Goal: Task Accomplishment & Management: Manage account settings

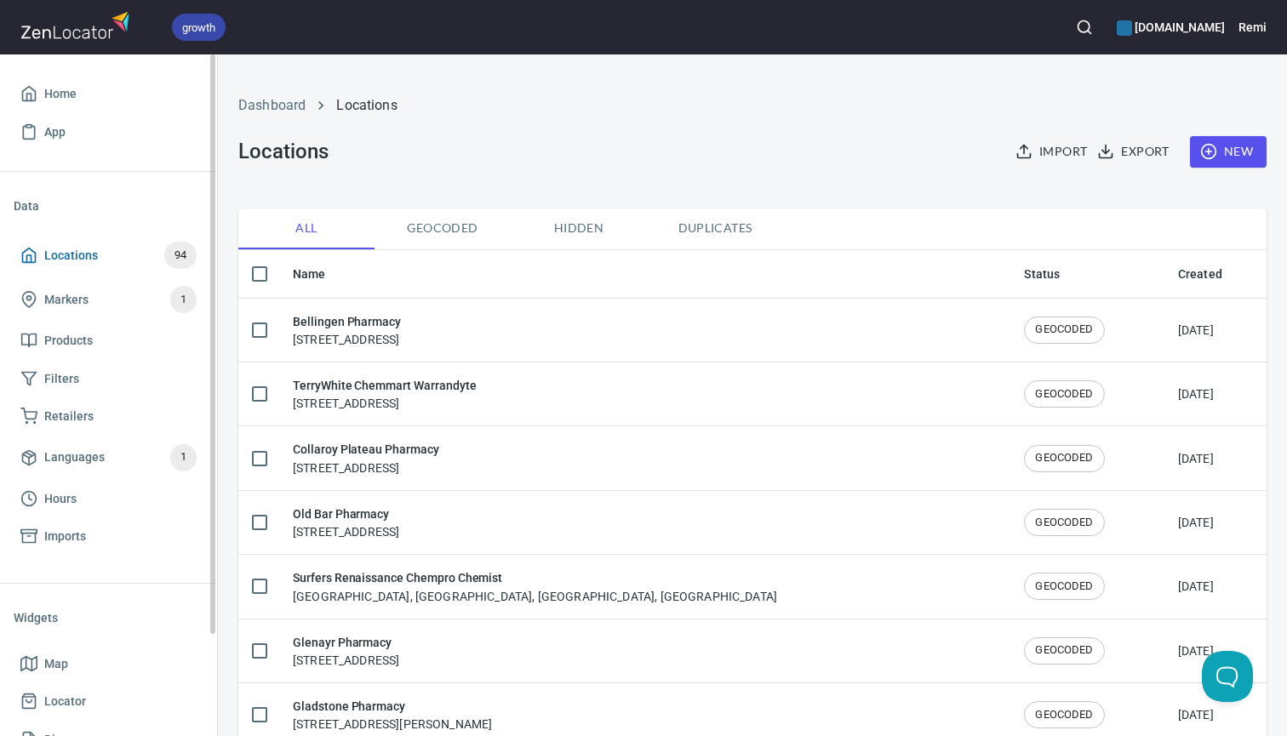
click at [100, 254] on span "Locations 94" at bounding box center [108, 255] width 176 height 27
click at [1242, 151] on span "New" at bounding box center [1227, 151] width 49 height 21
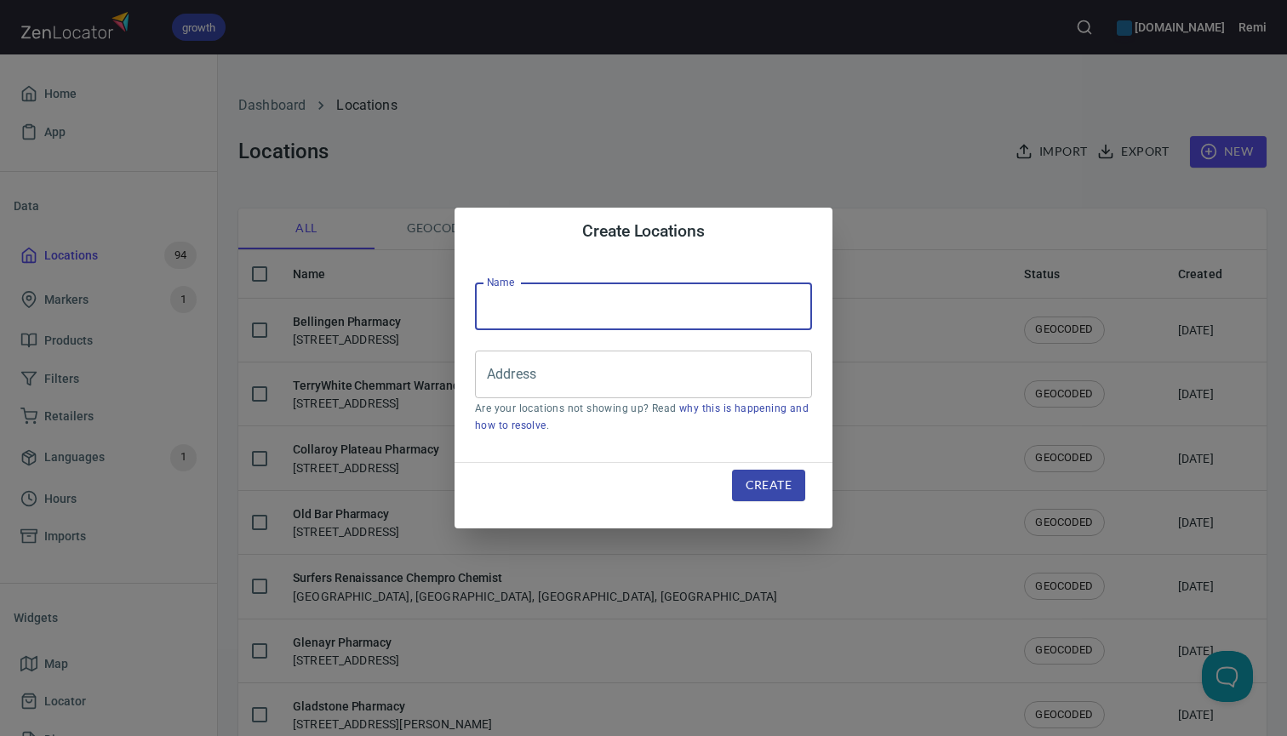
paste input "Ultra Beauty Northwood"
type input "Ultra Beauty Northwood"
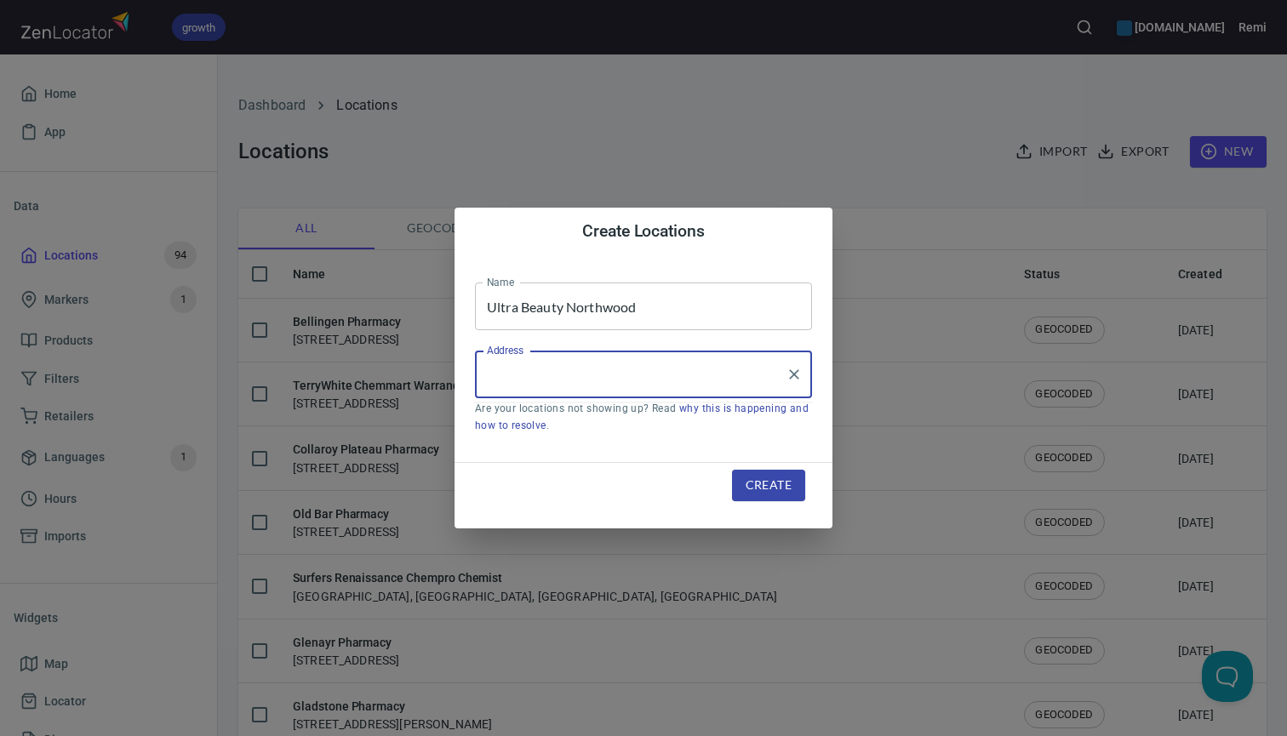
paste input "[STREET_ADDRESS]"
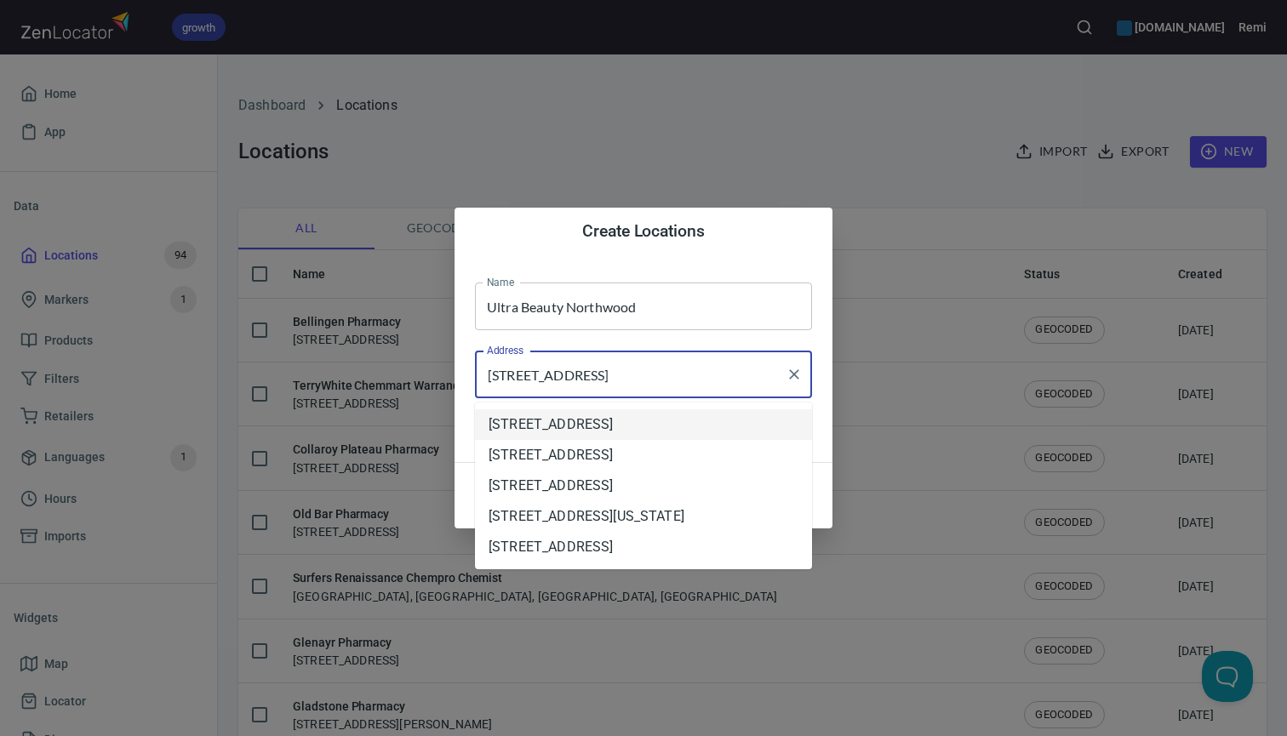
click at [648, 423] on li "[STREET_ADDRESS]" at bounding box center [643, 424] width 337 height 31
type input "[STREET_ADDRESS]"
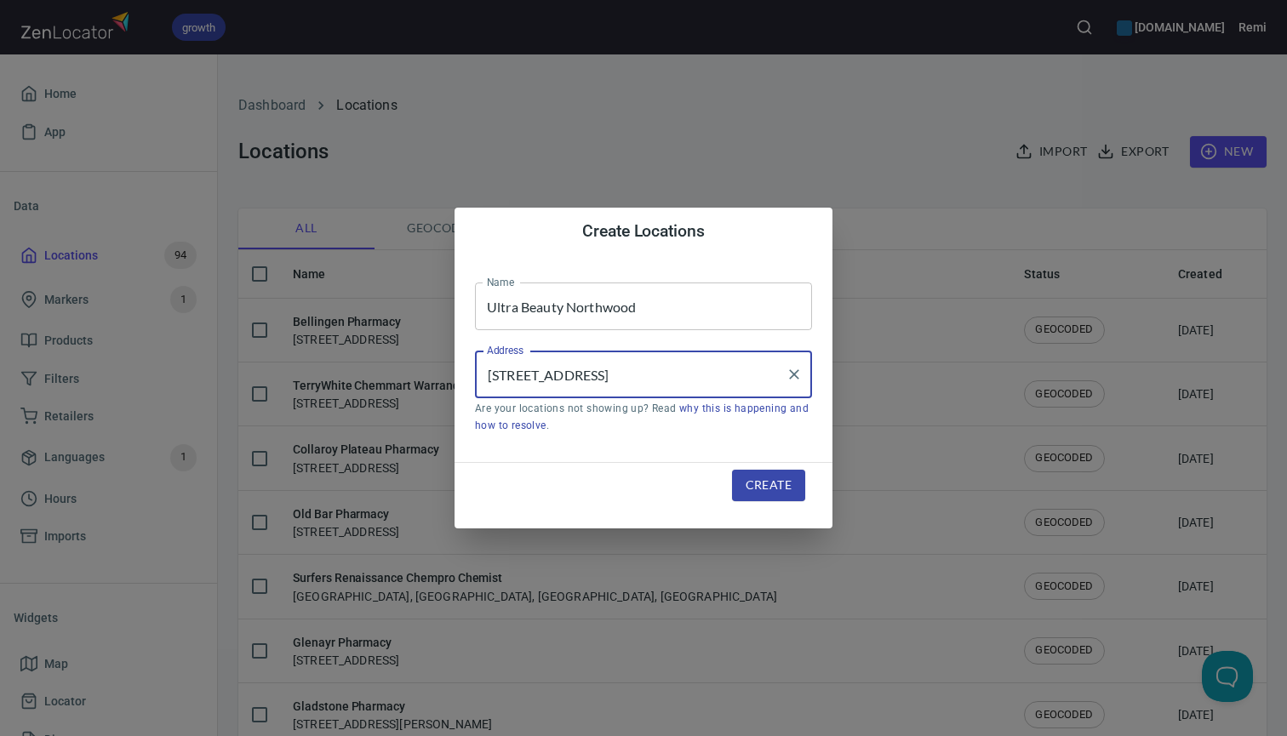
click at [757, 483] on span "Create" at bounding box center [769, 485] width 46 height 21
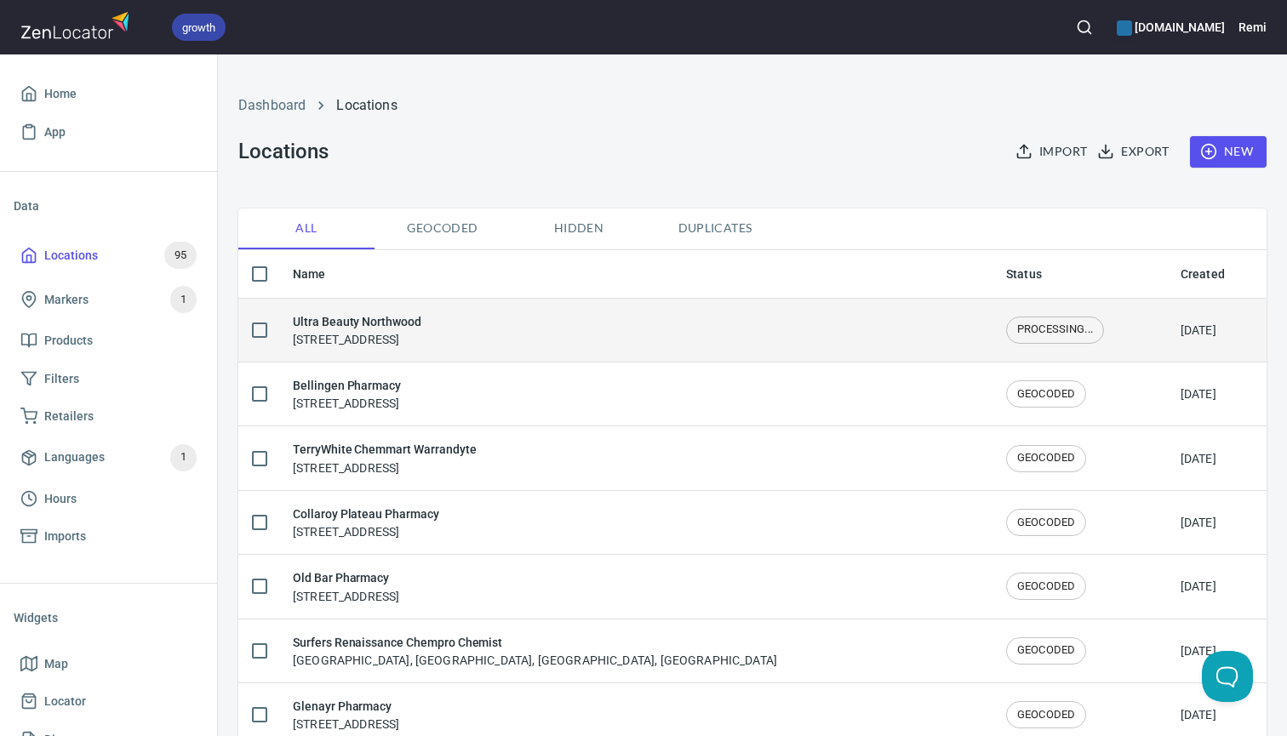
click at [888, 330] on div "Ultra Beauty Northwood [STREET_ADDRESS]" at bounding box center [636, 330] width 686 height 36
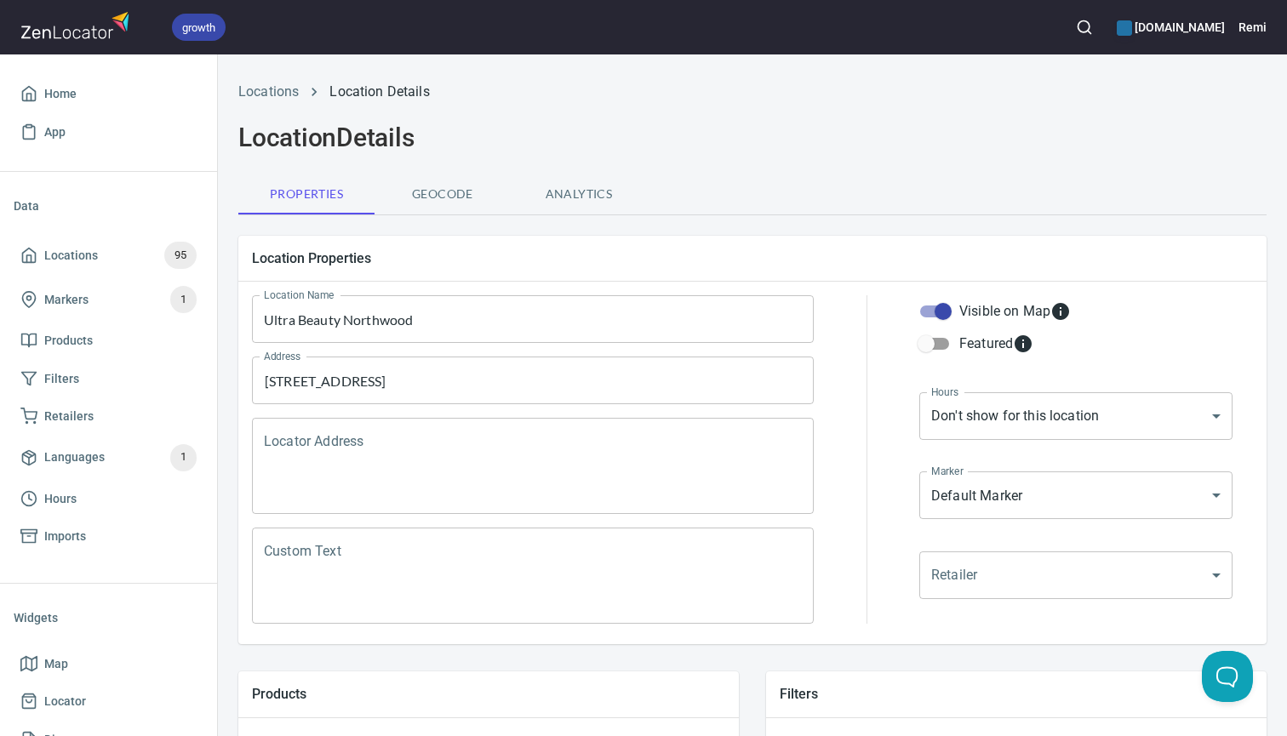
click at [496, 446] on textarea "Locator Address" at bounding box center [533, 466] width 538 height 65
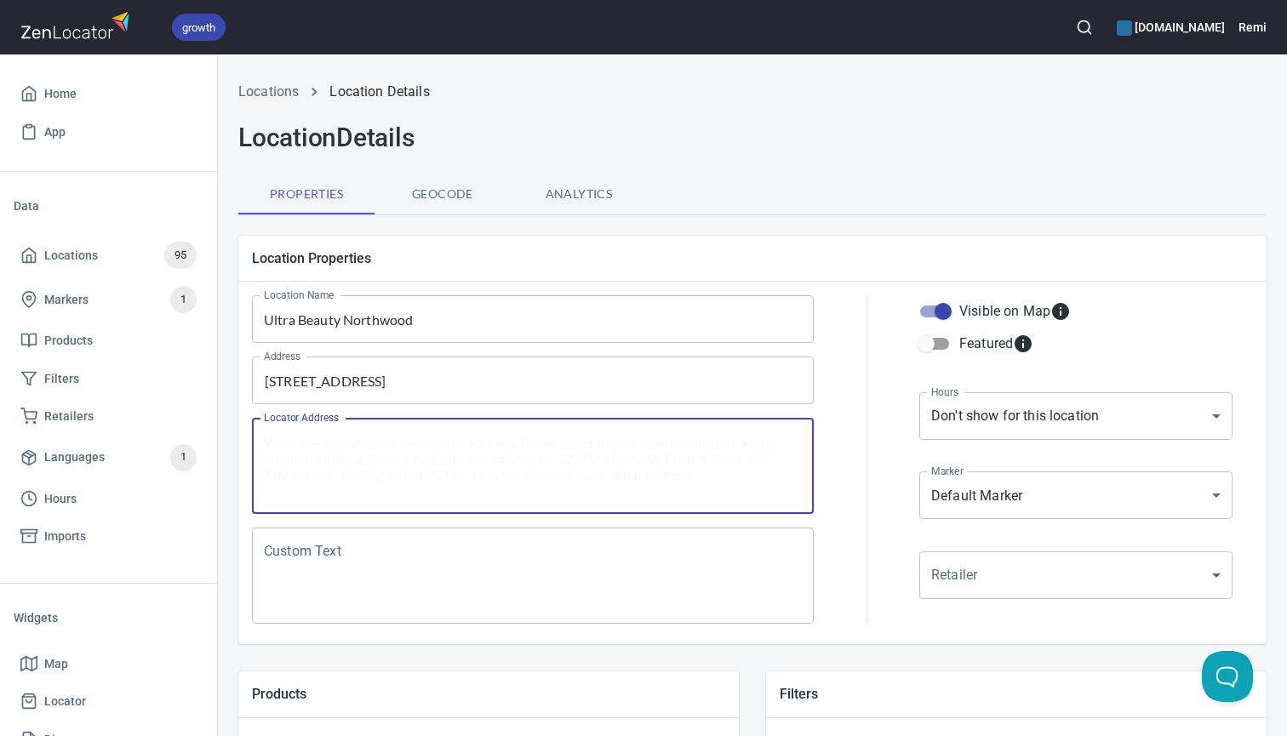
paste textarea "[STREET_ADDRESS]"
drag, startPoint x: 368, startPoint y: 443, endPoint x: 726, endPoint y: 438, distance: 357.5
click at [726, 438] on textarea "[STREET_ADDRESS]" at bounding box center [533, 466] width 538 height 65
click at [264, 443] on textarea "[STREET_ADDRESS]" at bounding box center [533, 466] width 538 height 65
paste textarea "Chemist Warehouse, Part Unit A, [GEOGRAPHIC_DATA],"
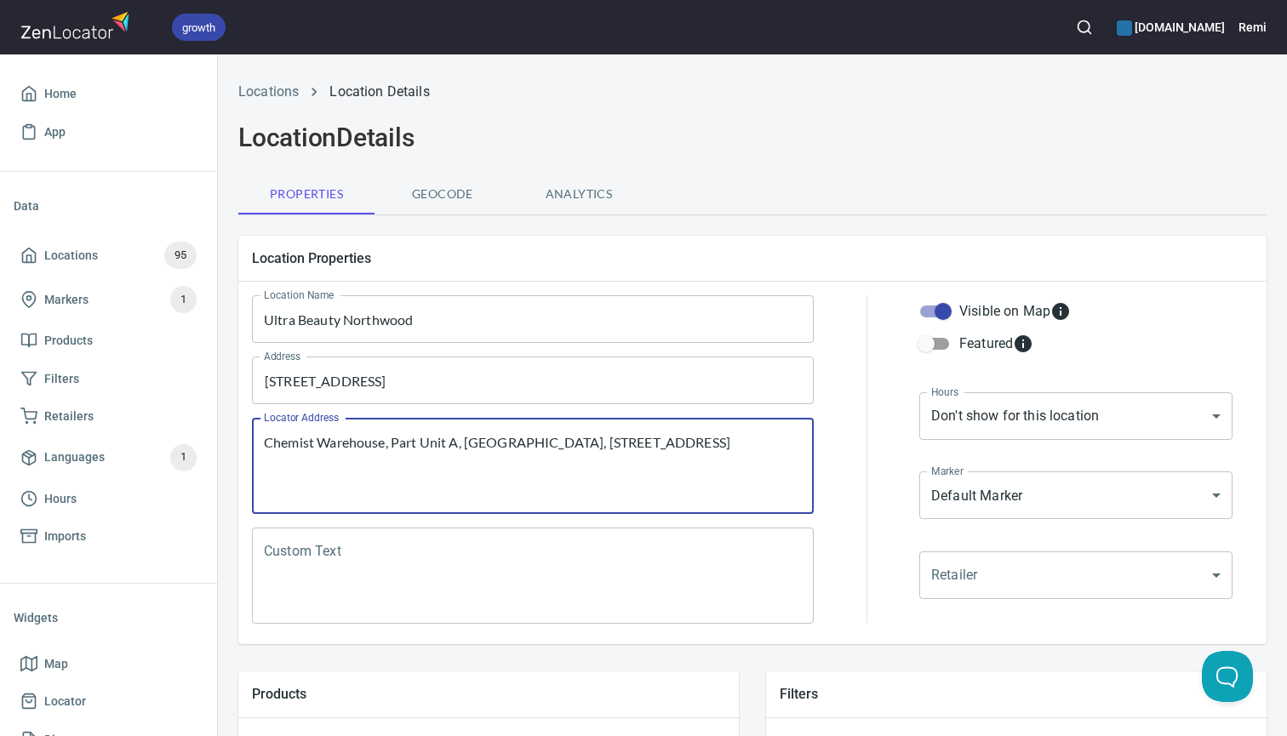
drag, startPoint x: 393, startPoint y: 441, endPoint x: 460, endPoint y: 442, distance: 66.4
click at [460, 442] on textarea "Chemist Warehouse, Part Unit A, [GEOGRAPHIC_DATA], [STREET_ADDRESS]" at bounding box center [533, 466] width 538 height 65
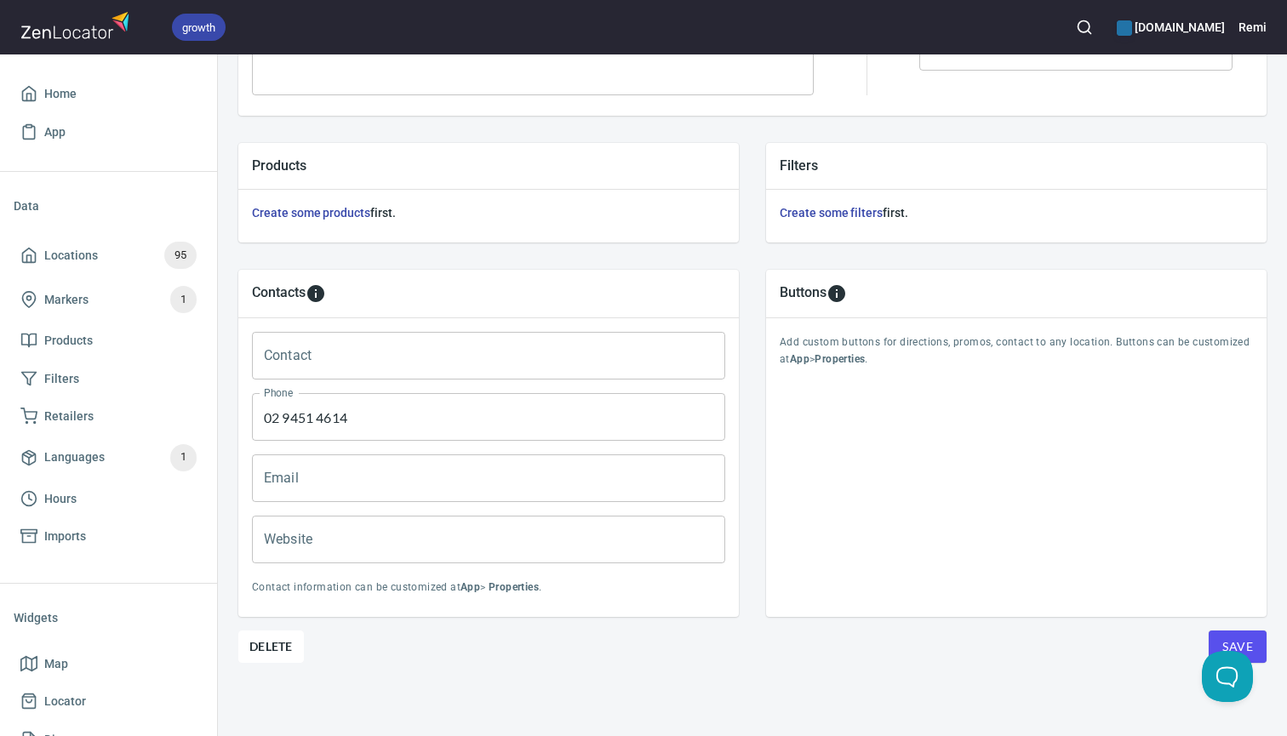
scroll to position [528, 0]
type textarea "[GEOGRAPHIC_DATA], [GEOGRAPHIC_DATA], [STREET_ADDRESS]"
click at [279, 646] on span "Delete" at bounding box center [270, 647] width 43 height 20
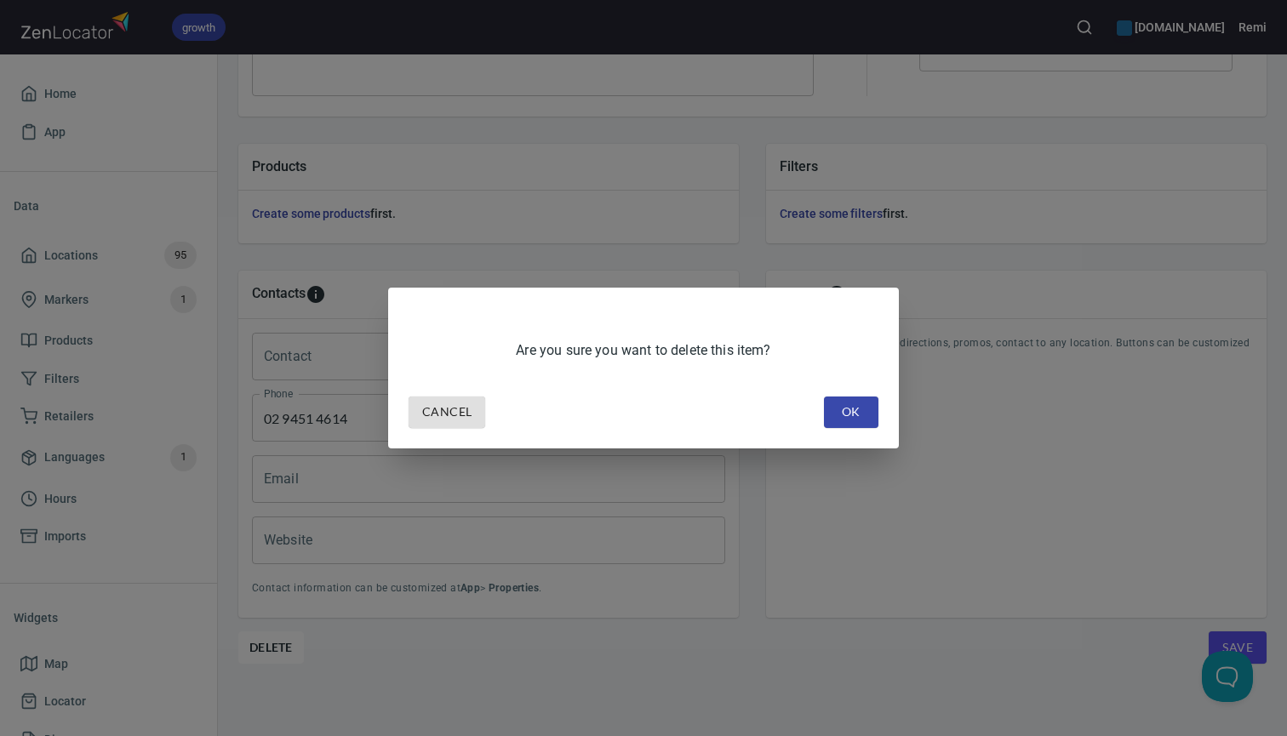
click at [852, 417] on span "OK" at bounding box center [850, 412] width 27 height 21
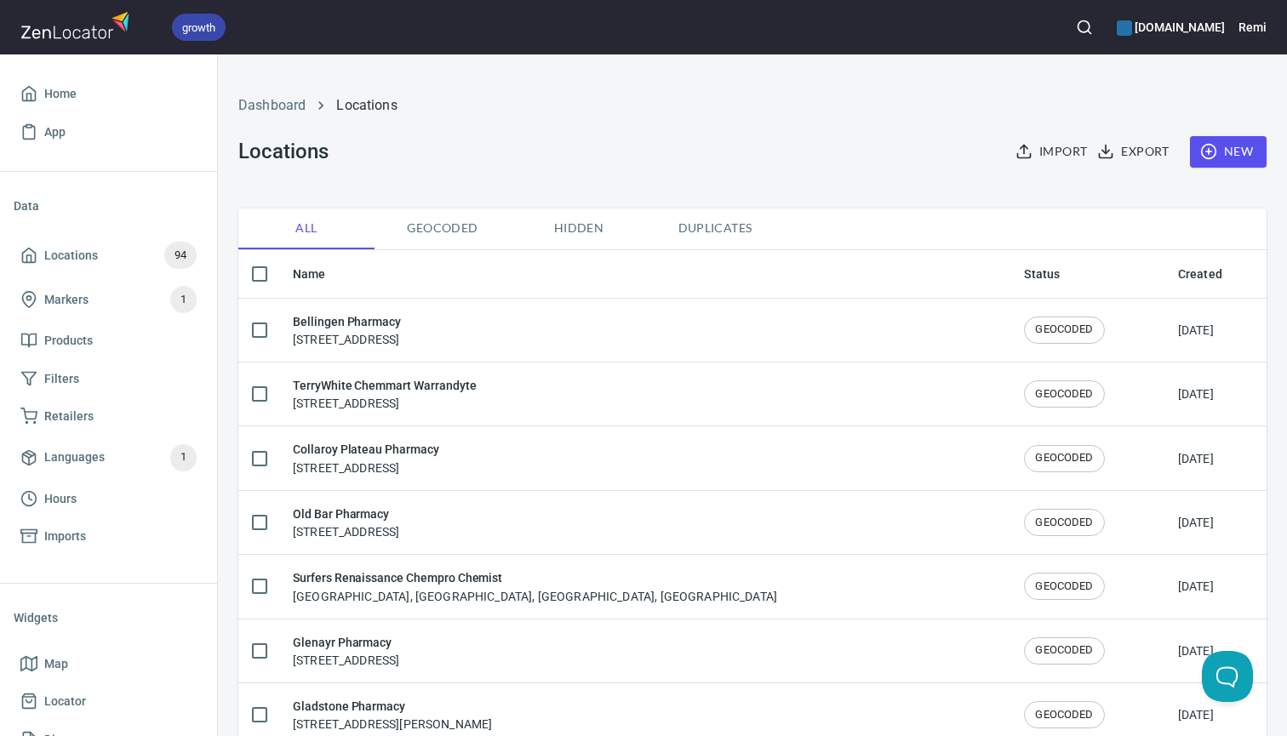
click at [1151, 34] on h6 "[DOMAIN_NAME]" at bounding box center [1171, 27] width 108 height 19
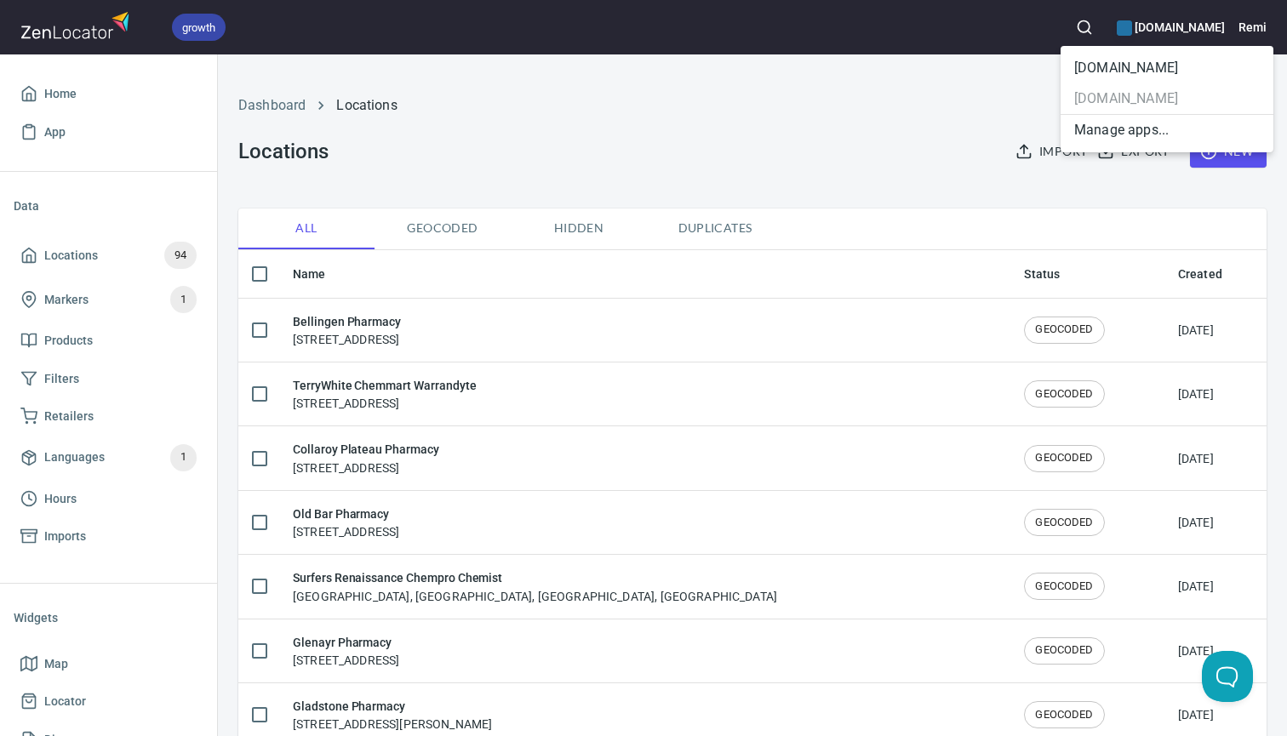
click at [1103, 65] on li "[DOMAIN_NAME]" at bounding box center [1166, 68] width 213 height 31
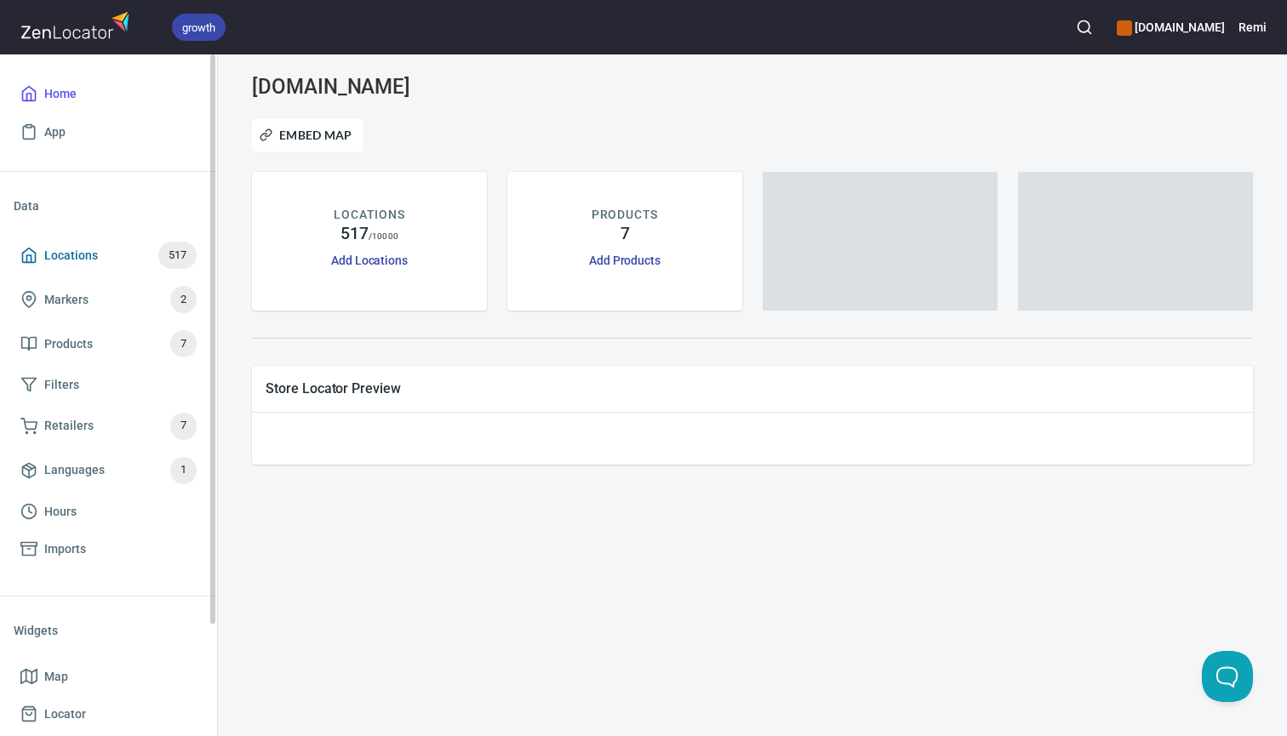
click at [79, 256] on span "Locations" at bounding box center [71, 255] width 54 height 21
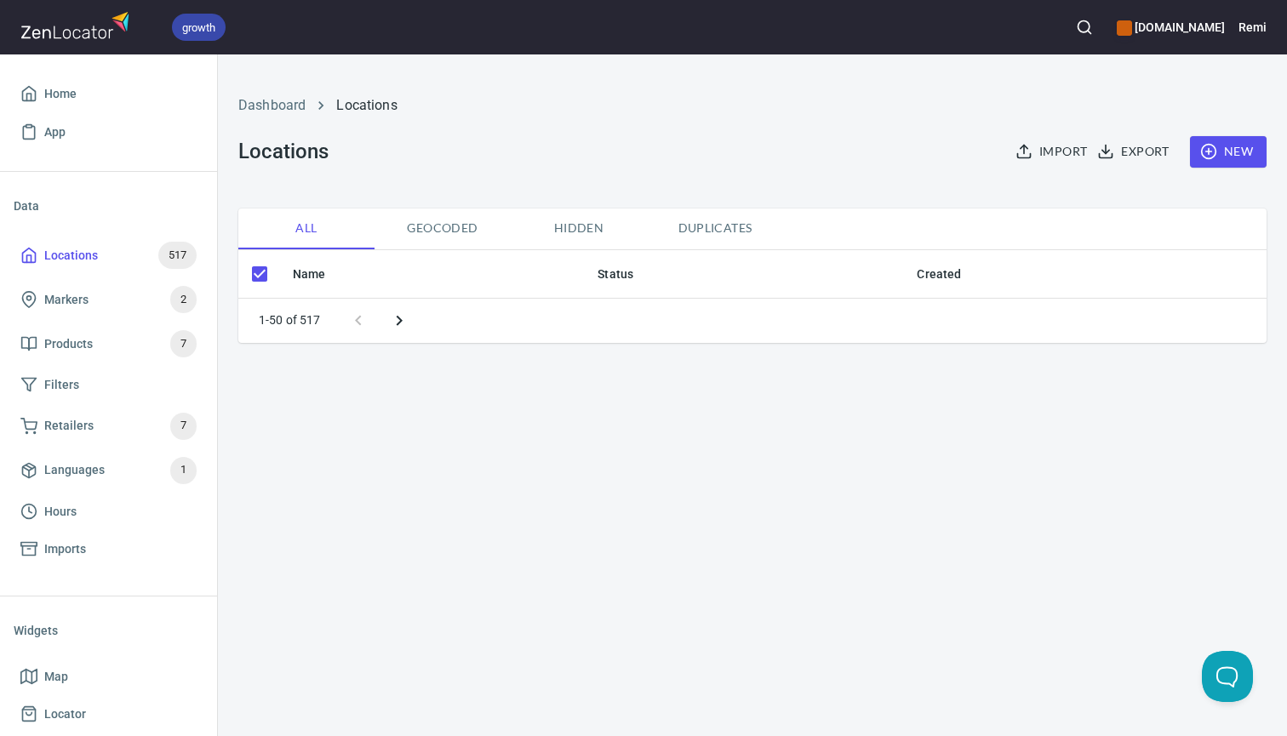
checkbox input "false"
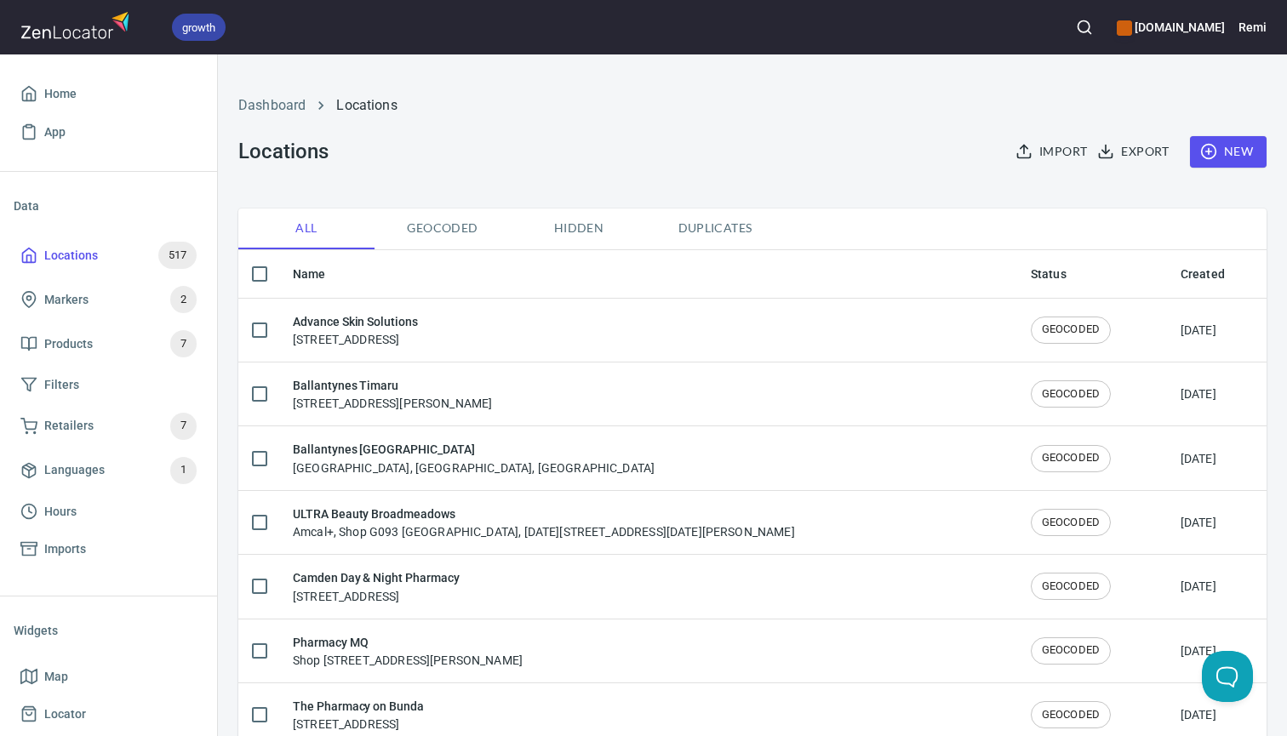
click at [1225, 147] on span "New" at bounding box center [1227, 151] width 49 height 21
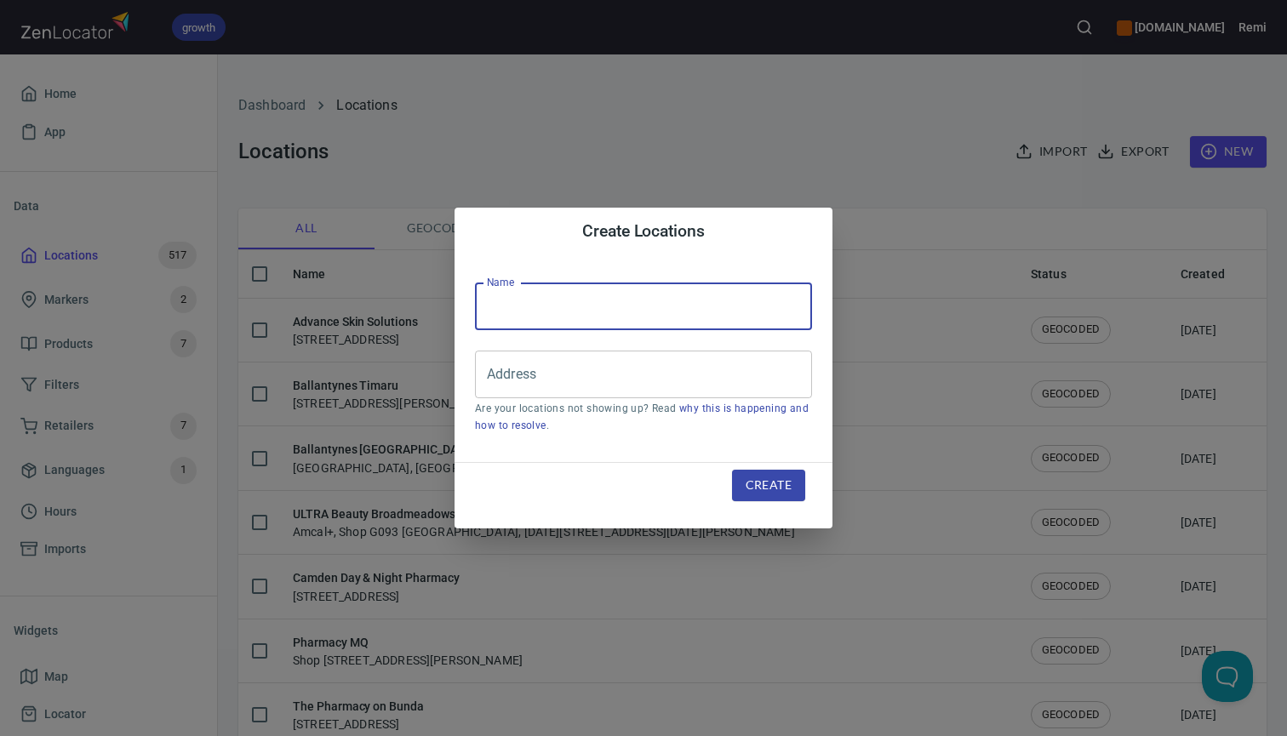
paste input "Ultra Beauty Northwood"
type input "Ultra Beauty Northwood"
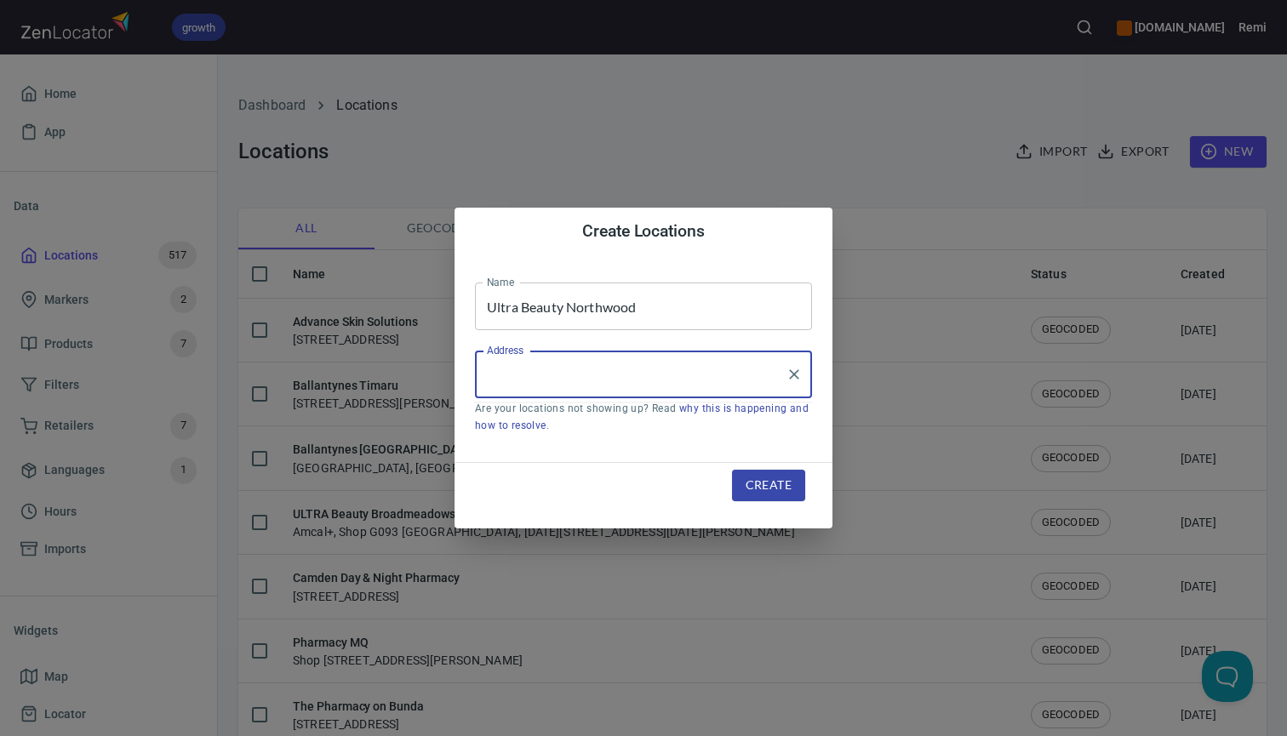
paste input "[STREET_ADDRESS]"
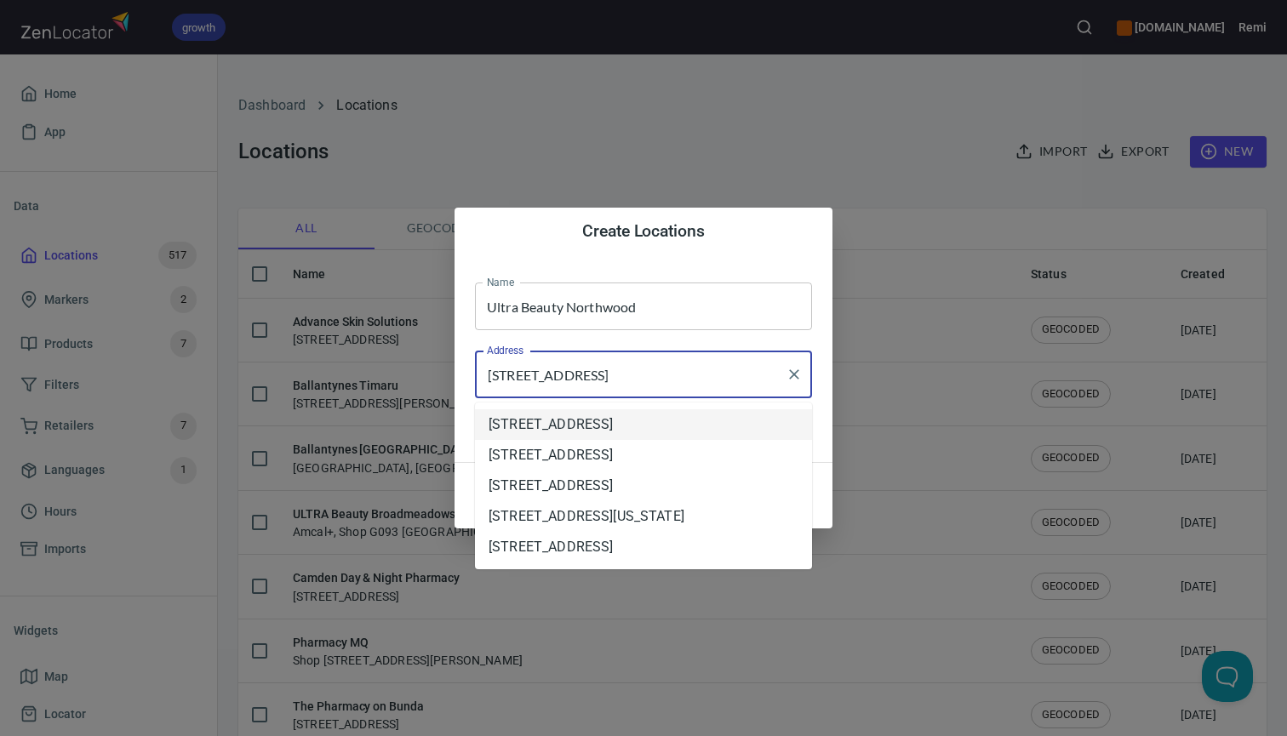
click at [603, 420] on li "[STREET_ADDRESS]" at bounding box center [643, 424] width 337 height 31
type input "[STREET_ADDRESS]"
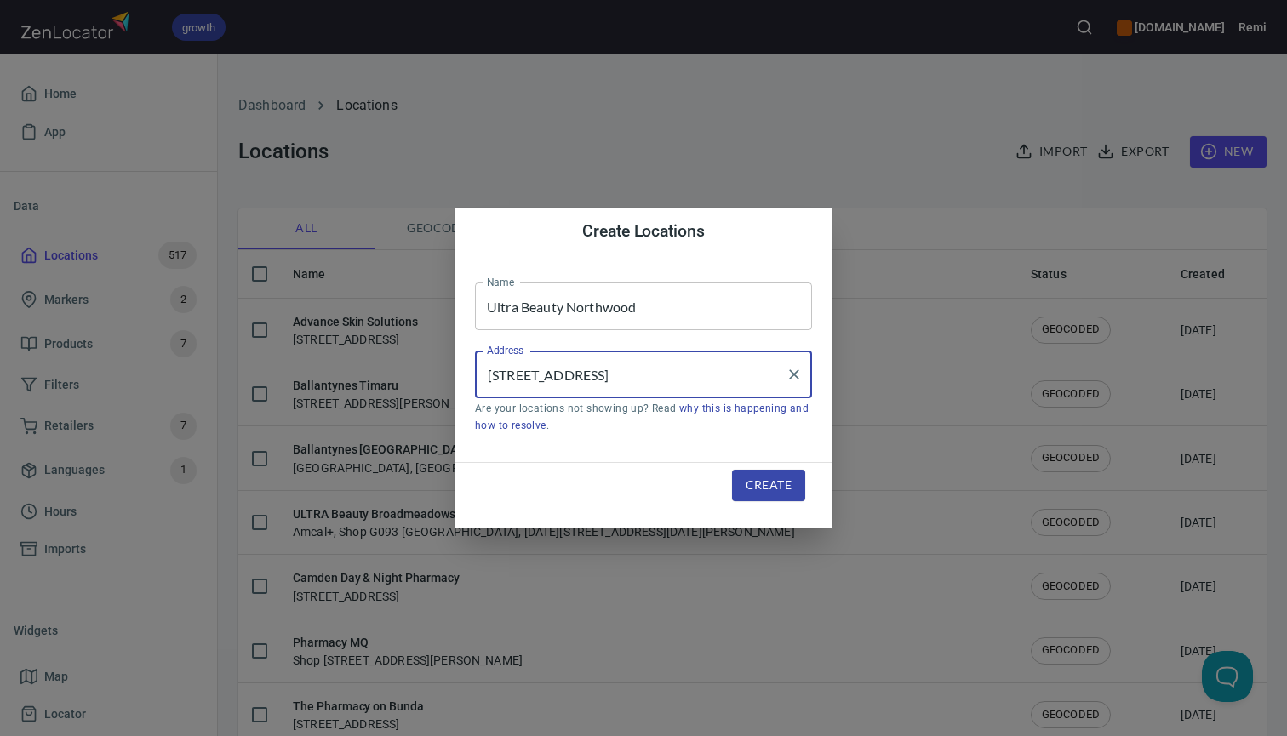
click at [774, 482] on span "Create" at bounding box center [769, 485] width 46 height 21
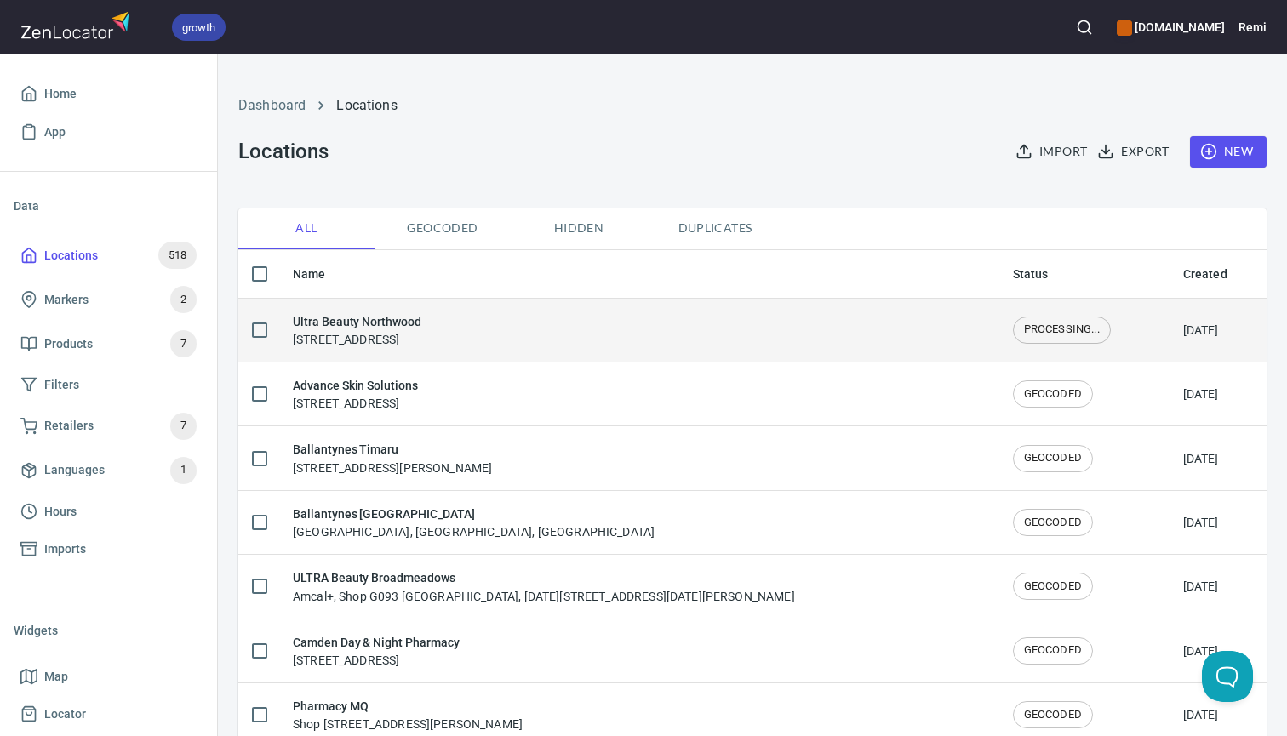
click at [837, 328] on div "Ultra Beauty Northwood [STREET_ADDRESS]" at bounding box center [639, 330] width 693 height 36
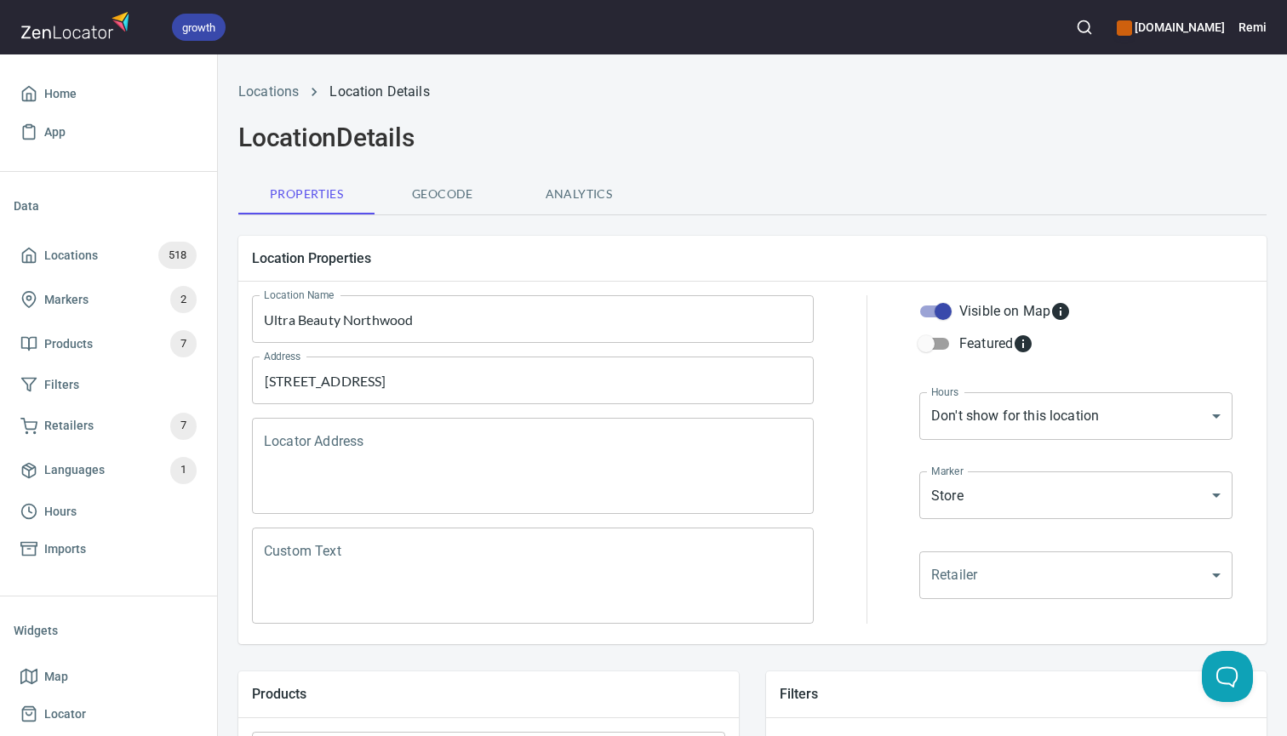
click at [472, 478] on textarea "Locator Address" at bounding box center [533, 466] width 538 height 65
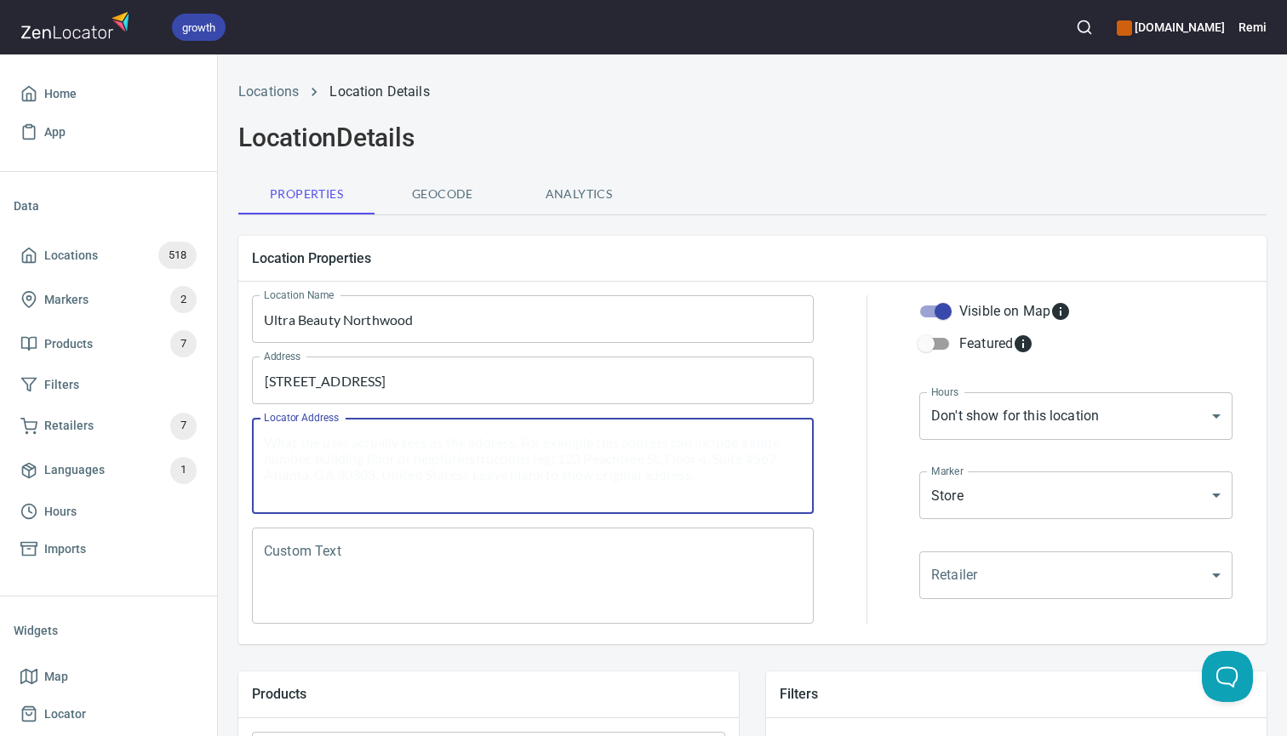
paste textarea "[STREET_ADDRESS]"
drag, startPoint x: 368, startPoint y: 443, endPoint x: 727, endPoint y: 439, distance: 359.2
click at [727, 439] on textarea "[STREET_ADDRESS]" at bounding box center [533, 466] width 538 height 65
click at [266, 442] on textarea "[STREET_ADDRESS]" at bounding box center [533, 466] width 538 height 65
paste textarea "Chemist Warehouse, Part Unit A, [GEOGRAPHIC_DATA],"
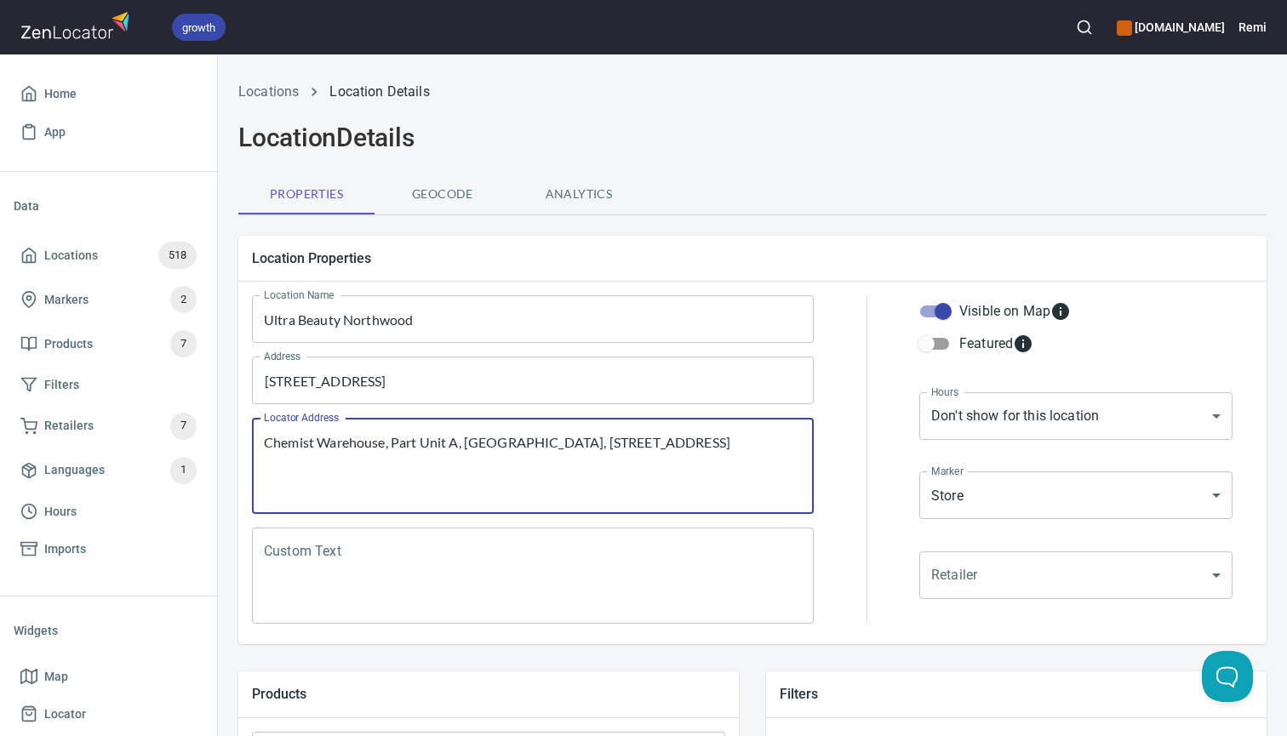
click at [406, 441] on textarea "Chemist Warehouse, Part Unit A, [GEOGRAPHIC_DATA], [STREET_ADDRESS]" at bounding box center [533, 466] width 538 height 65
drag, startPoint x: 395, startPoint y: 442, endPoint x: 469, endPoint y: 440, distance: 74.1
click at [469, 440] on textarea "Chemist Warehouse, Part Unit A, [GEOGRAPHIC_DATA], [STREET_ADDRESS]" at bounding box center [533, 466] width 538 height 65
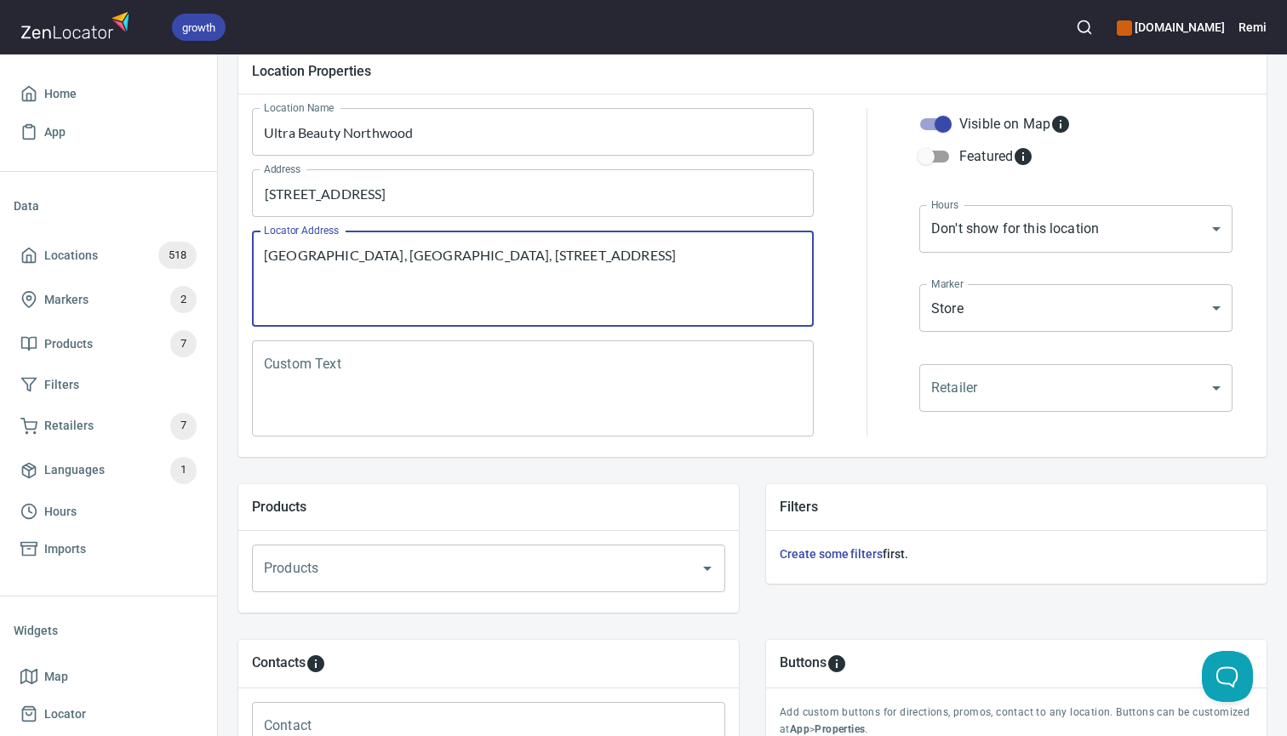
scroll to position [243, 0]
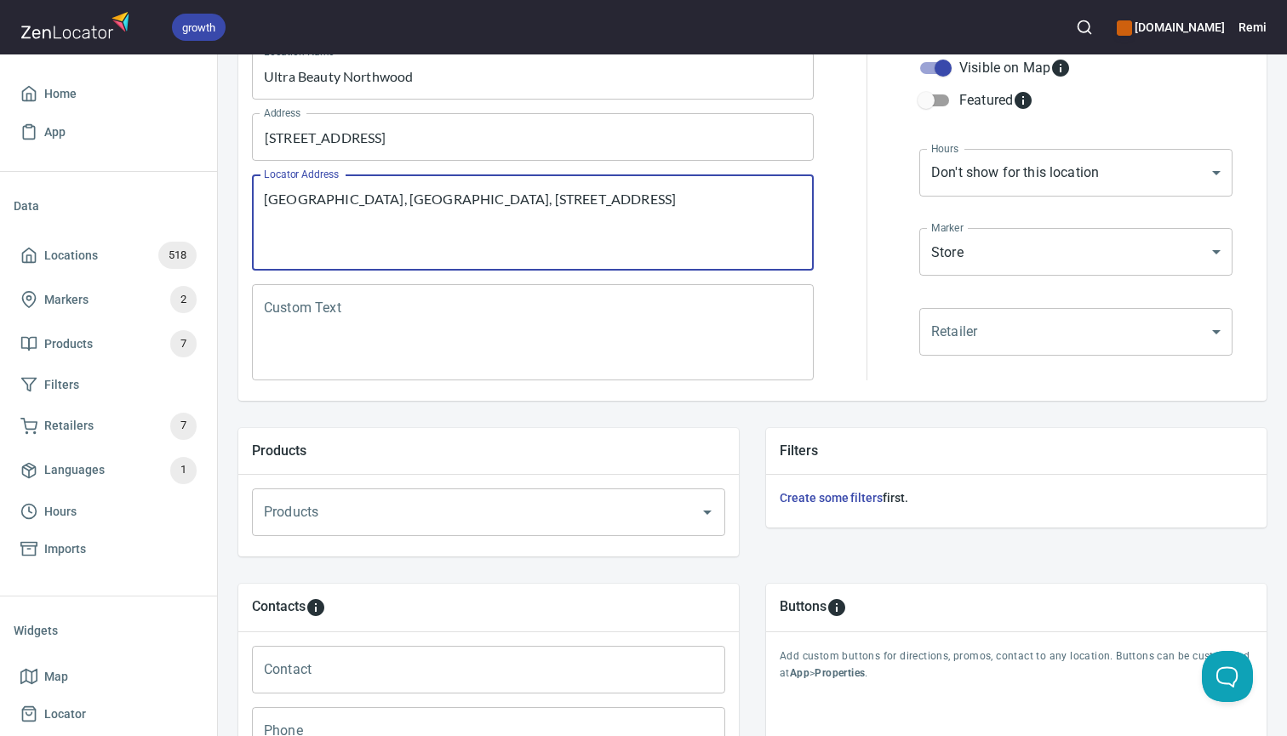
type textarea "[GEOGRAPHIC_DATA], [GEOGRAPHIC_DATA], [STREET_ADDRESS]"
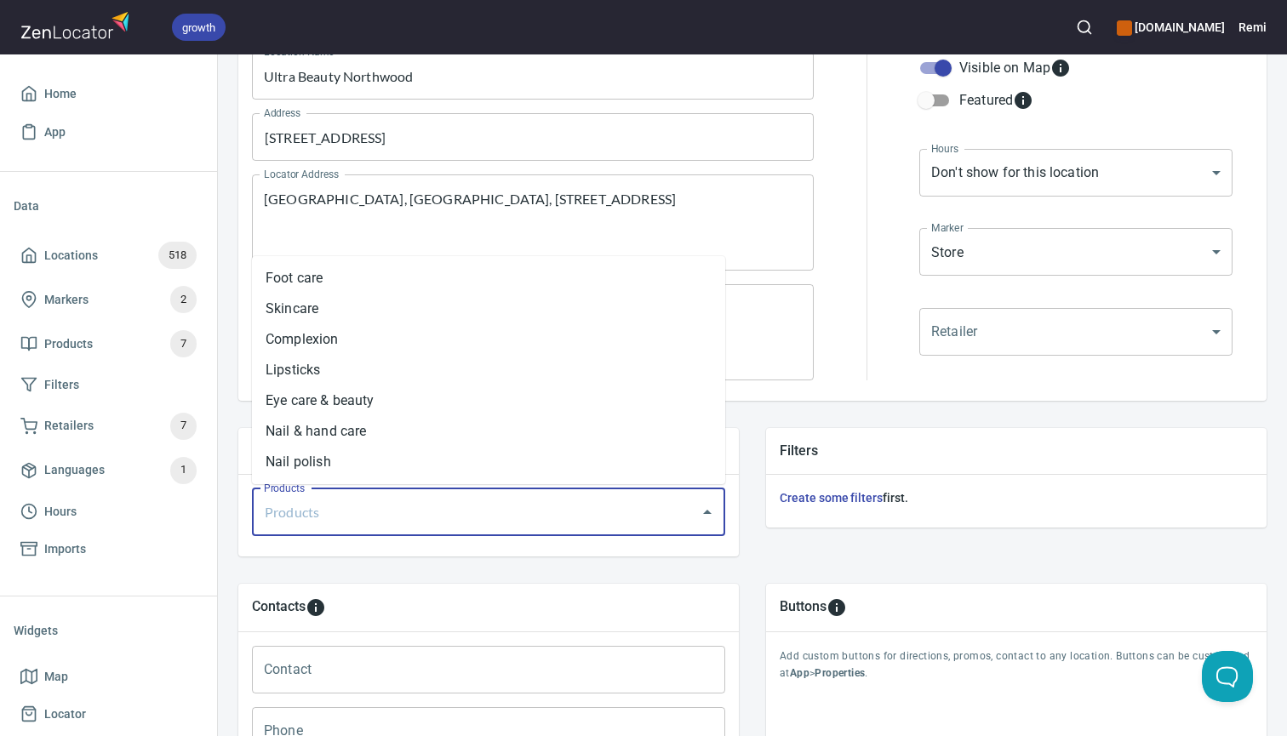
click at [474, 522] on input "Products" at bounding box center [465, 512] width 410 height 32
click at [461, 465] on li "Nail polish" at bounding box center [488, 462] width 473 height 31
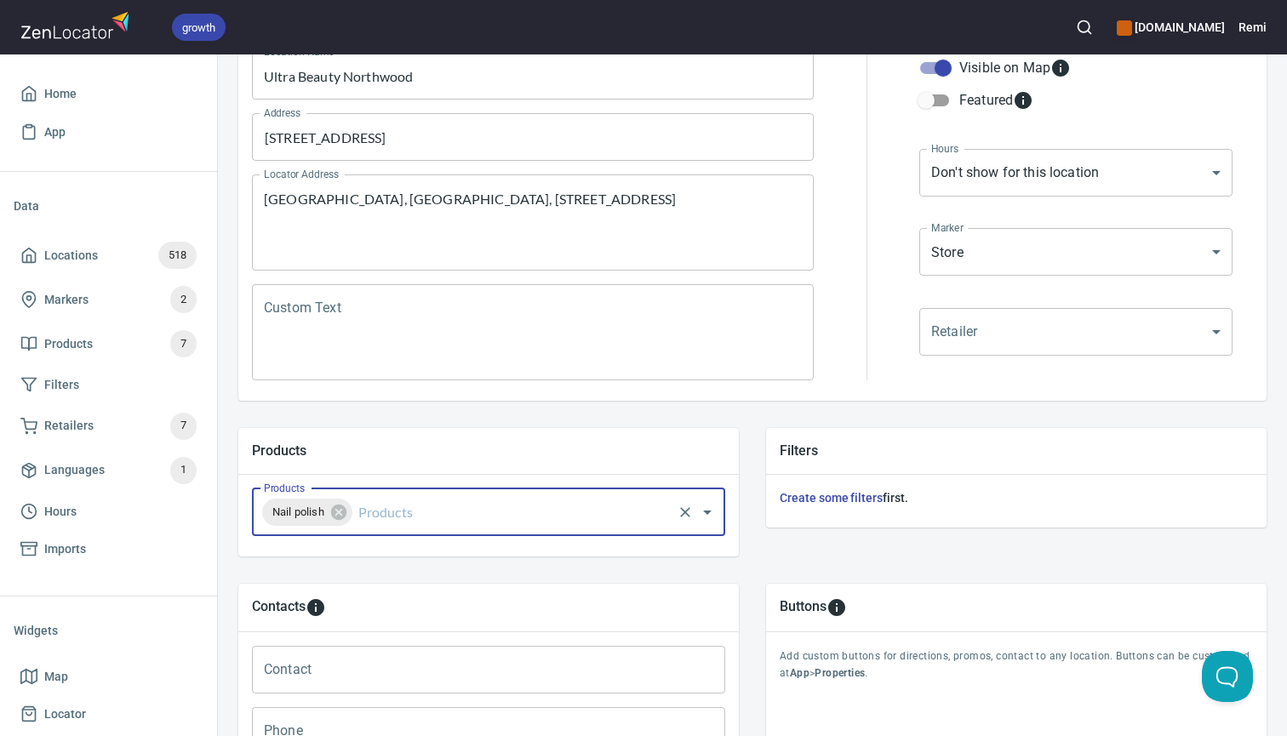
click at [437, 522] on input "Products" at bounding box center [512, 512] width 315 height 32
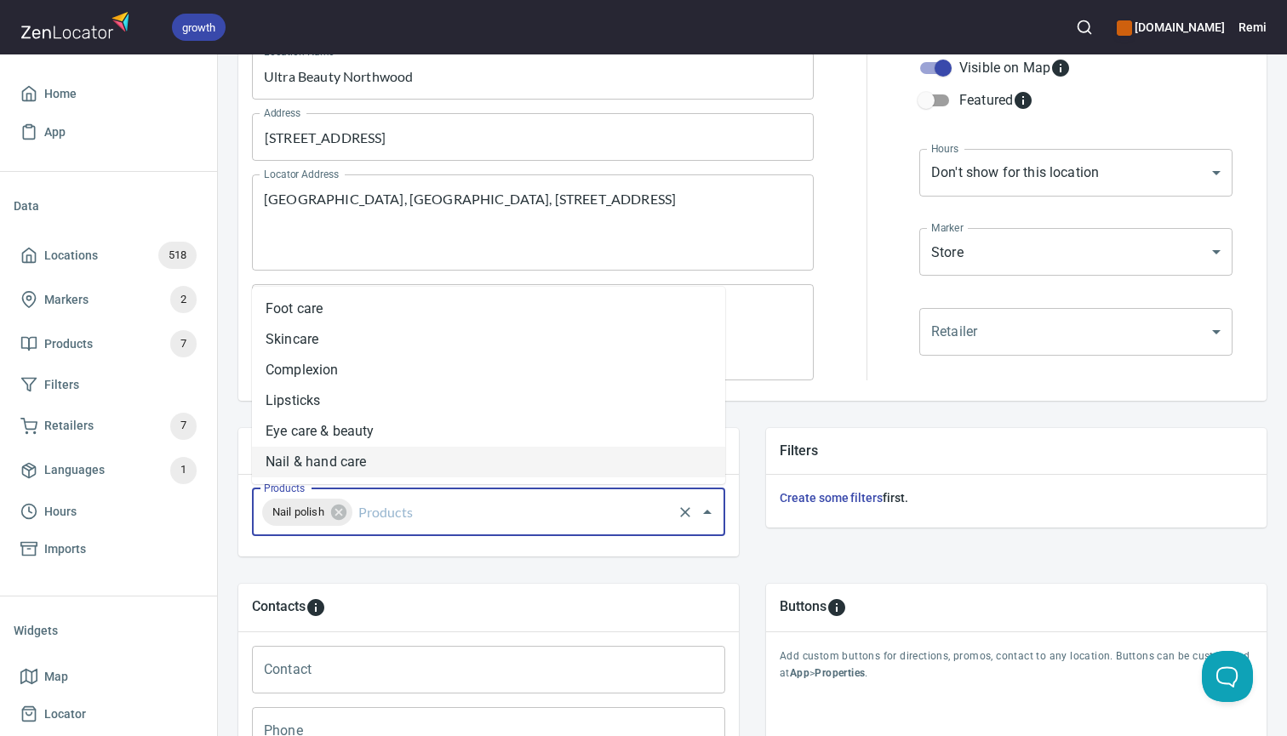
click at [435, 461] on li "Nail & hand care" at bounding box center [488, 462] width 473 height 31
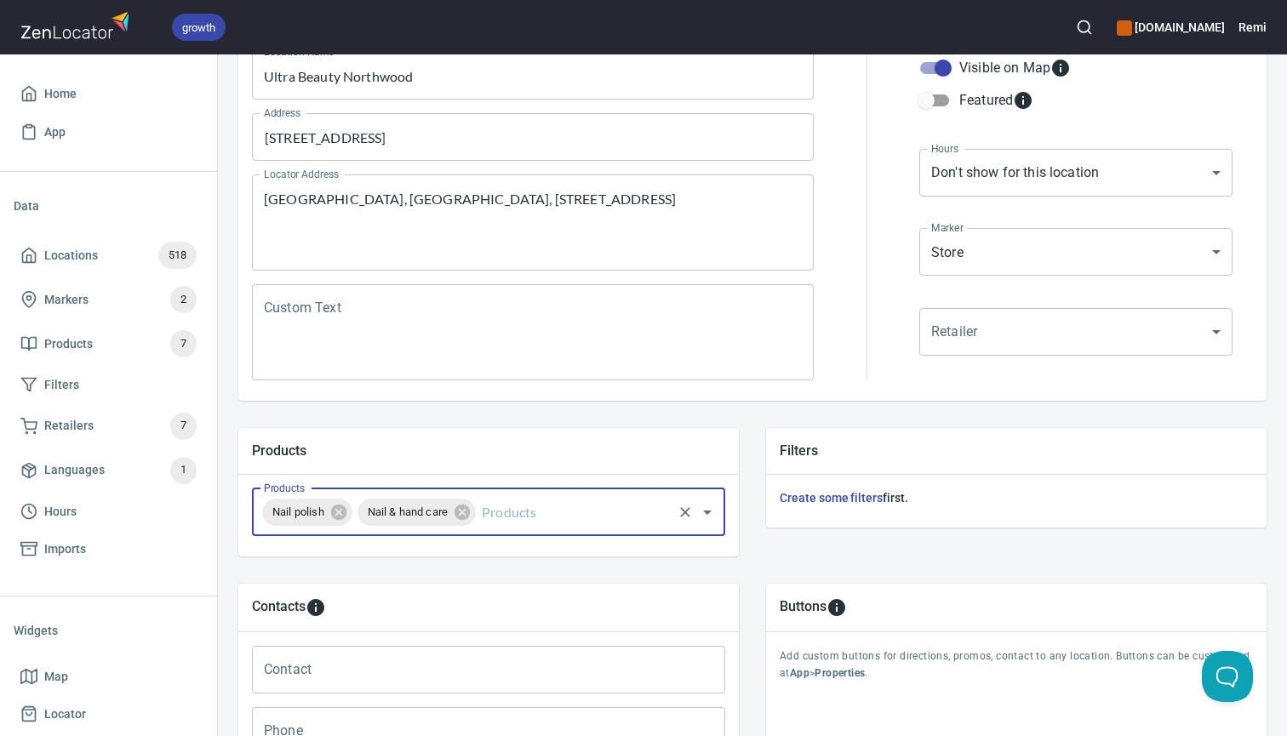
click at [503, 510] on input "Products" at bounding box center [573, 512] width 191 height 32
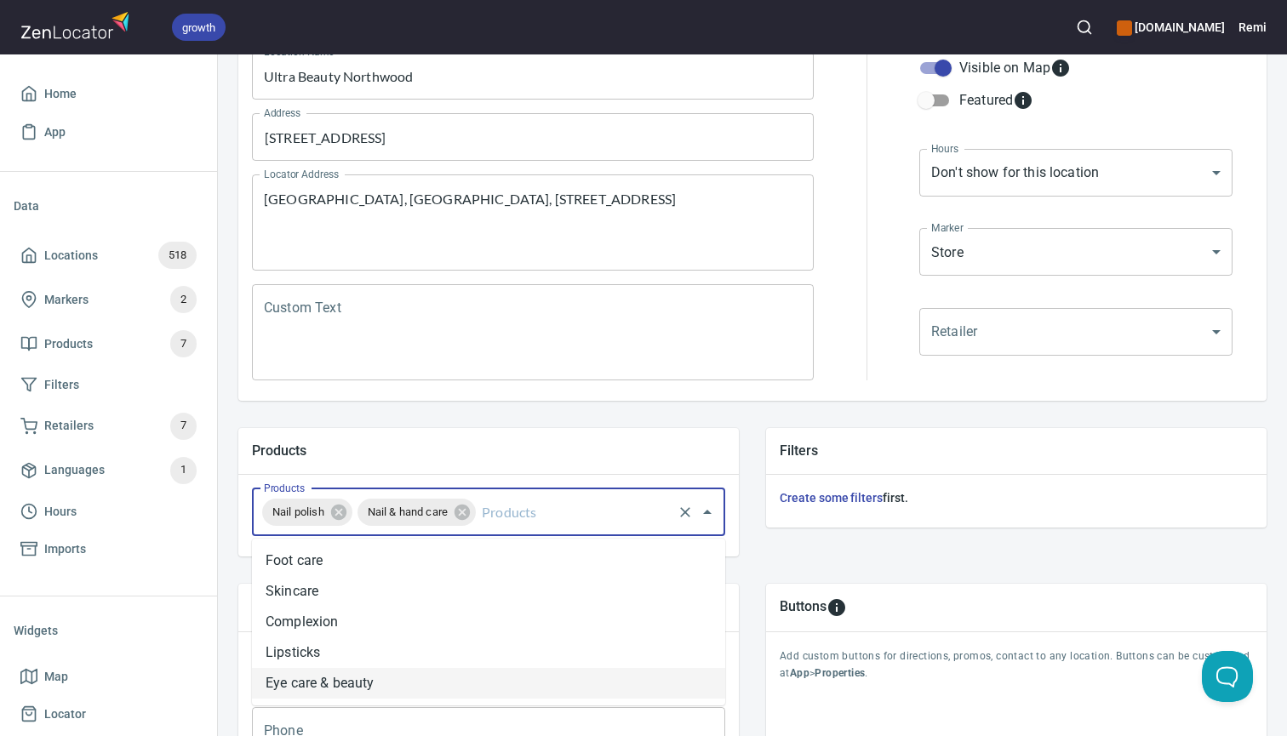
click at [517, 505] on input "Products" at bounding box center [573, 512] width 191 height 32
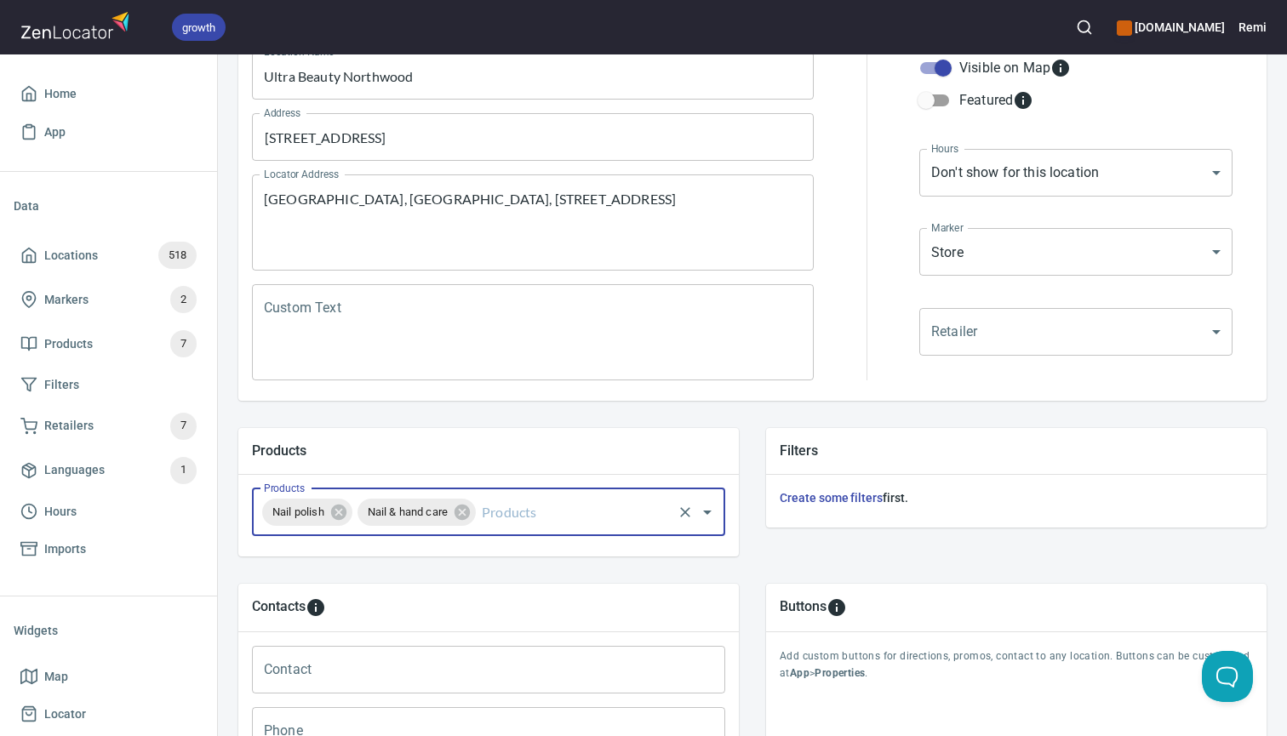
click at [513, 511] on input "Products" at bounding box center [573, 512] width 191 height 32
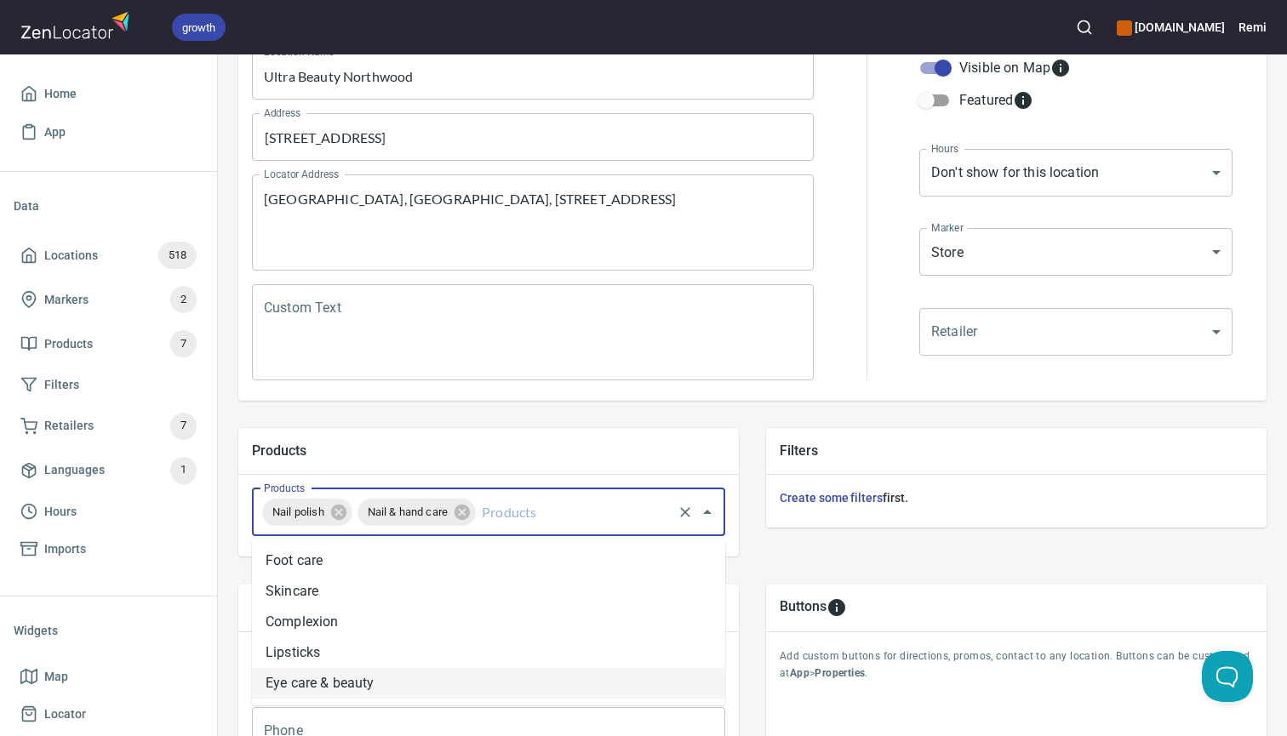
click at [440, 688] on li "Eye care & beauty" at bounding box center [488, 683] width 473 height 31
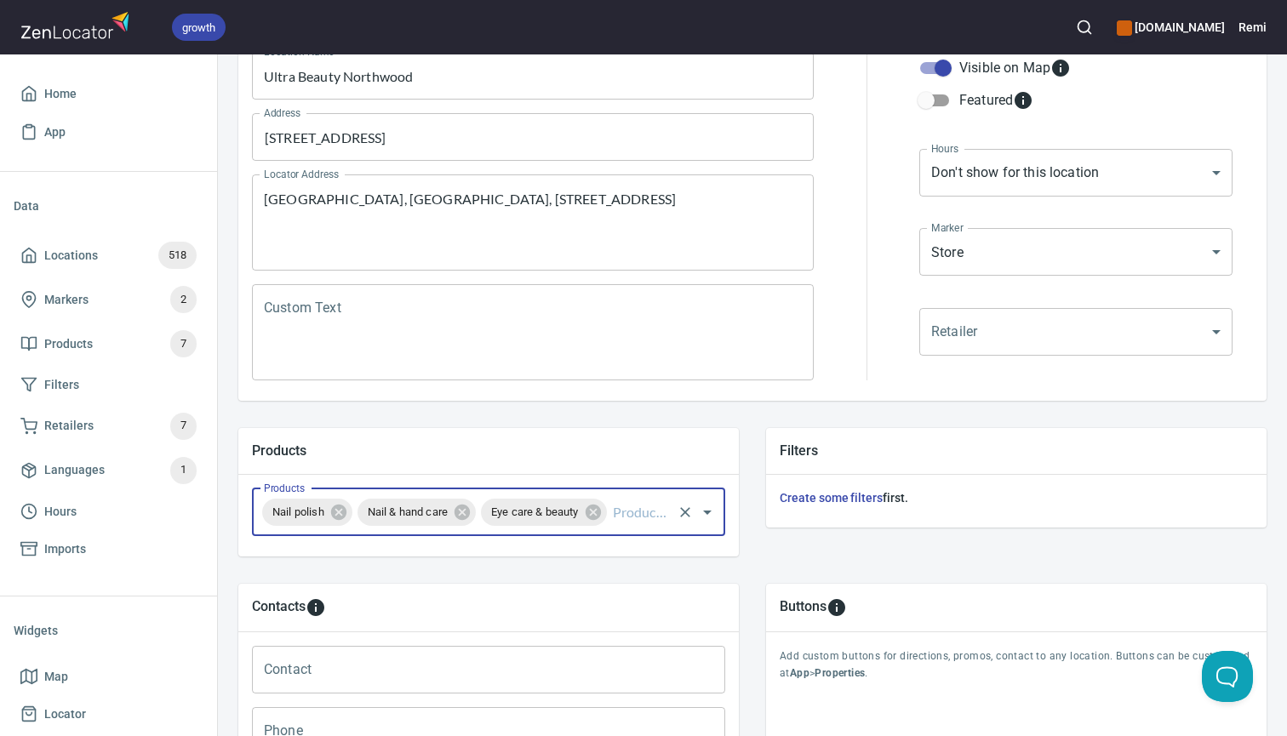
click at [631, 515] on input "Products" at bounding box center [639, 512] width 60 height 32
click at [565, 552] on li "Foot care" at bounding box center [488, 561] width 473 height 31
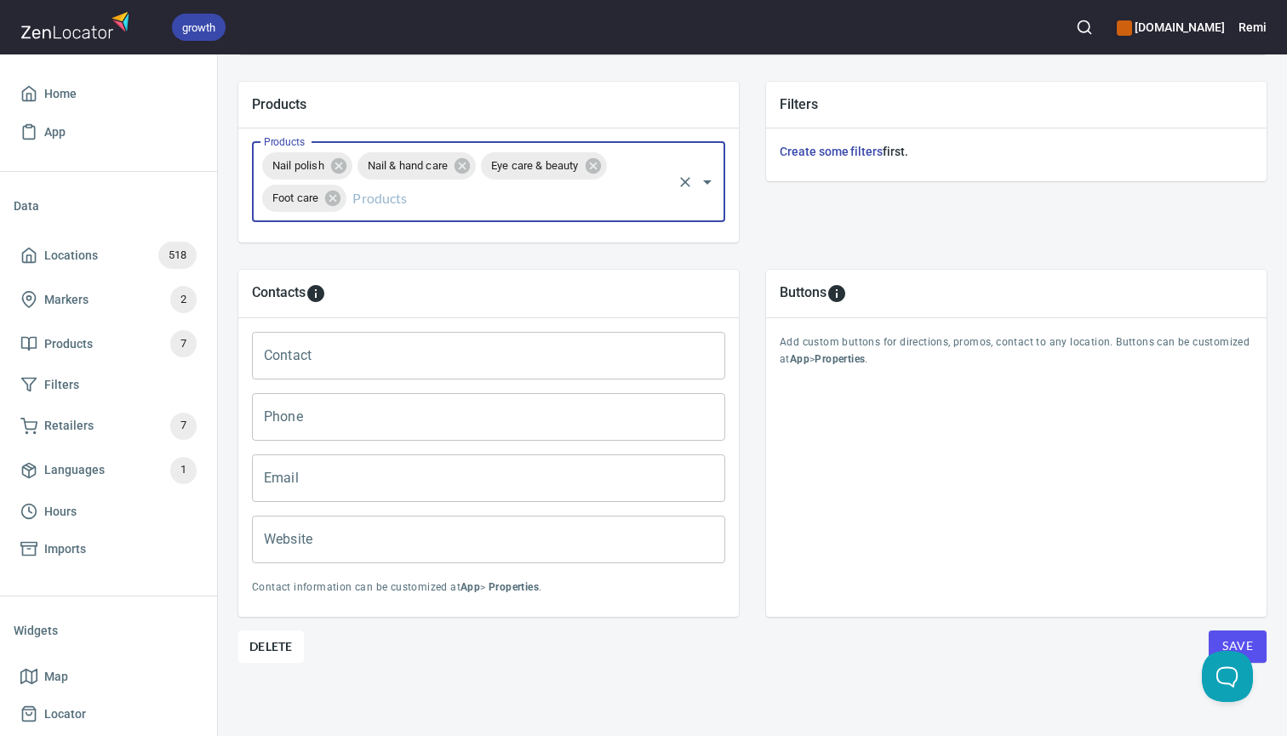
scroll to position [589, 0]
click at [1254, 637] on button "Save" at bounding box center [1237, 647] width 58 height 32
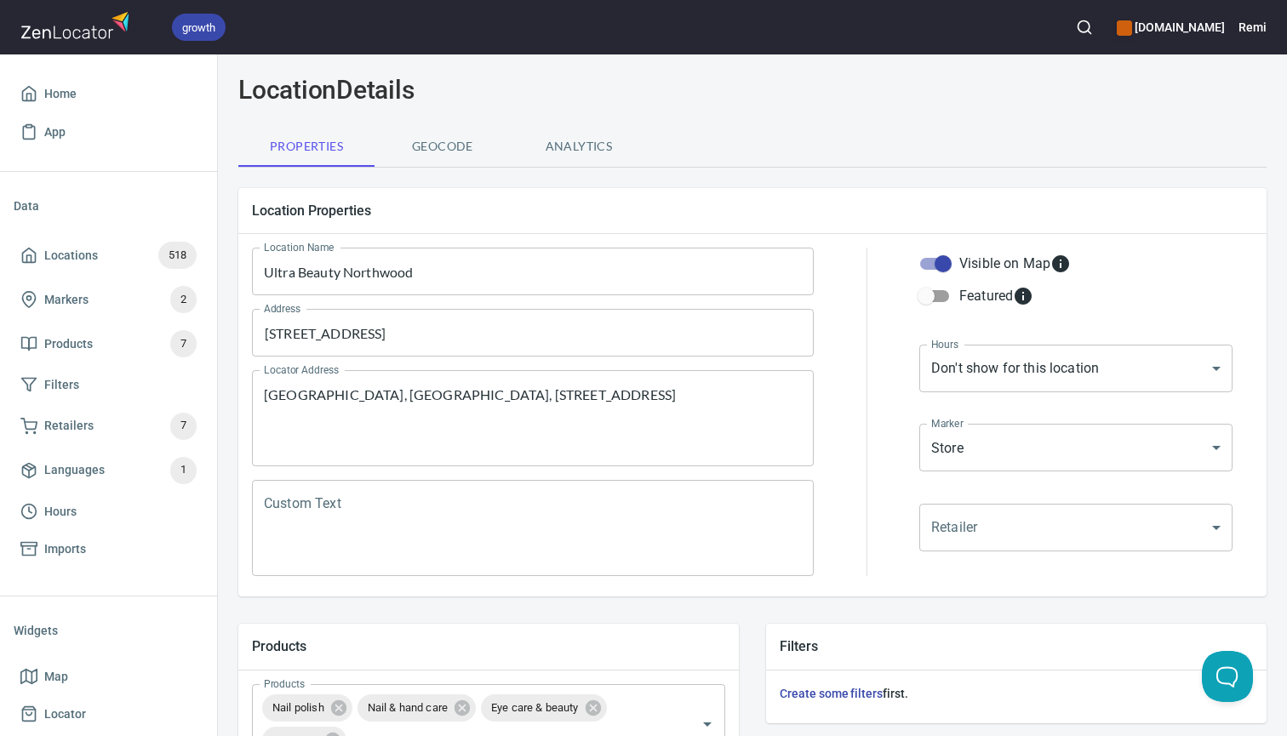
scroll to position [4, 0]
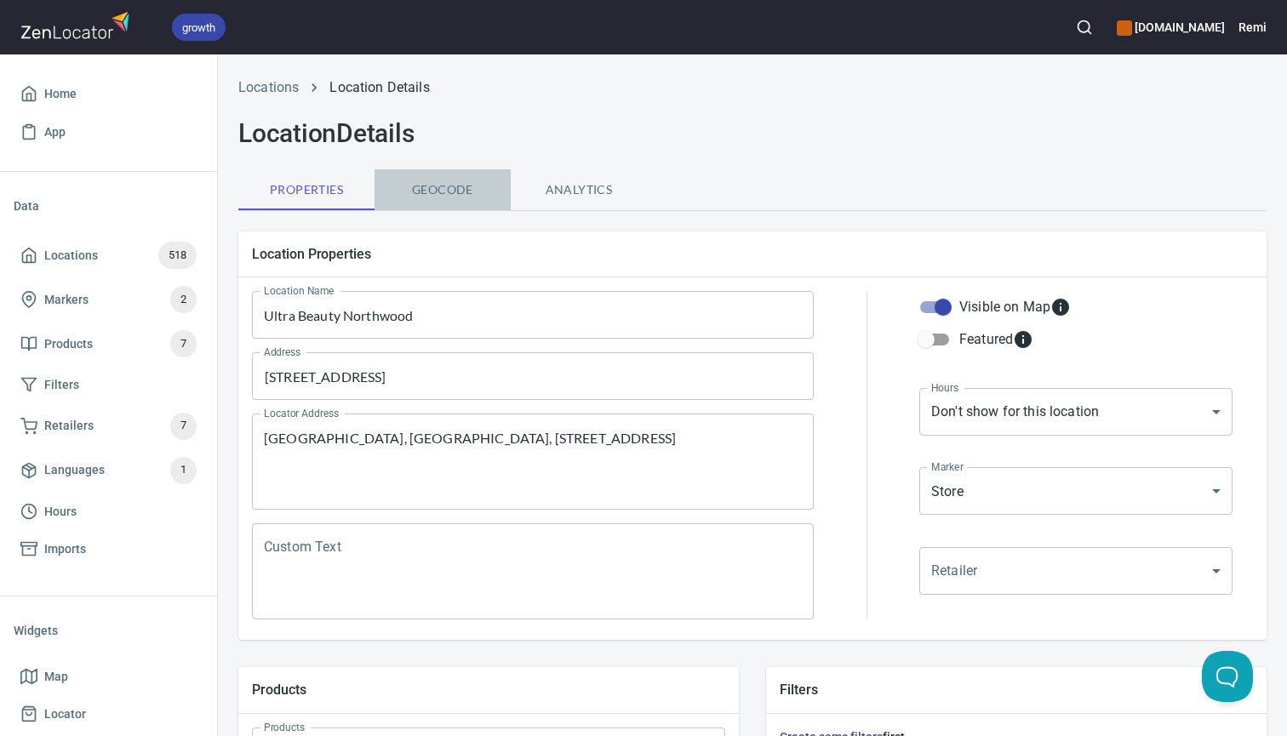
click at [446, 190] on span "Geocode" at bounding box center [443, 190] width 116 height 21
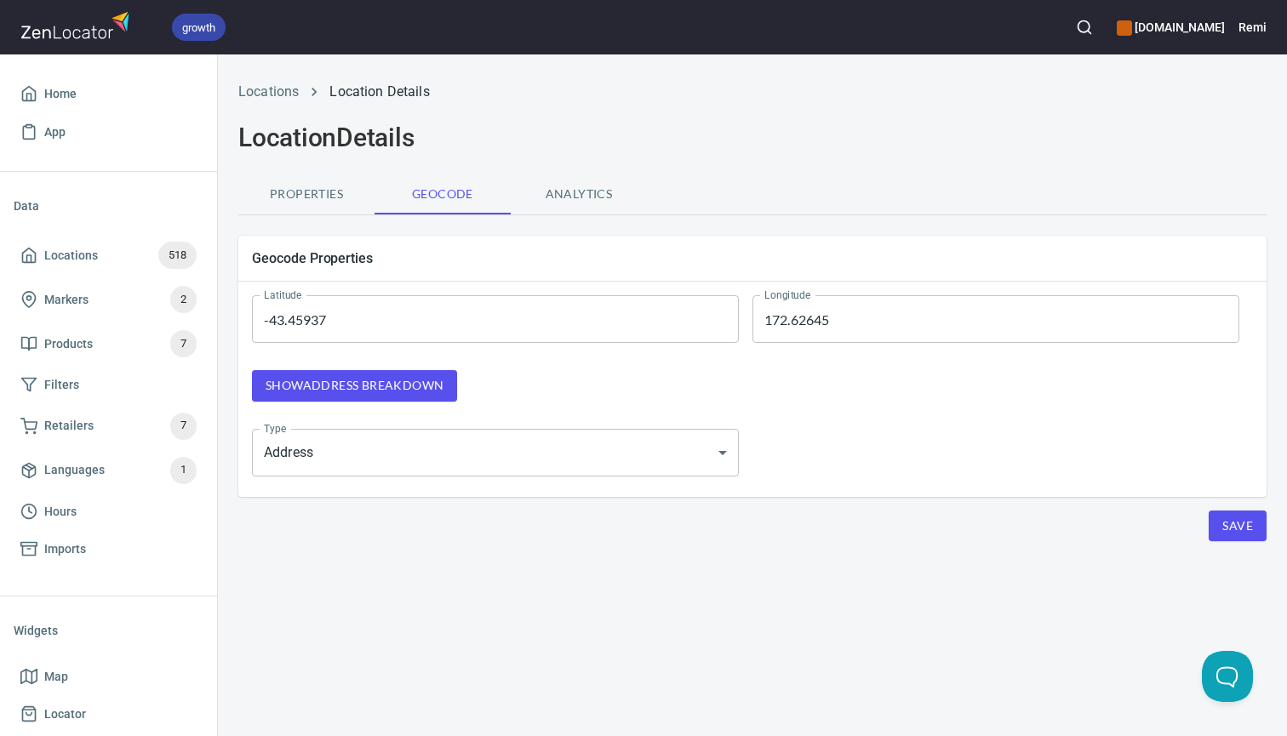
click at [414, 385] on span "Show address breakdown" at bounding box center [355, 385] width 178 height 21
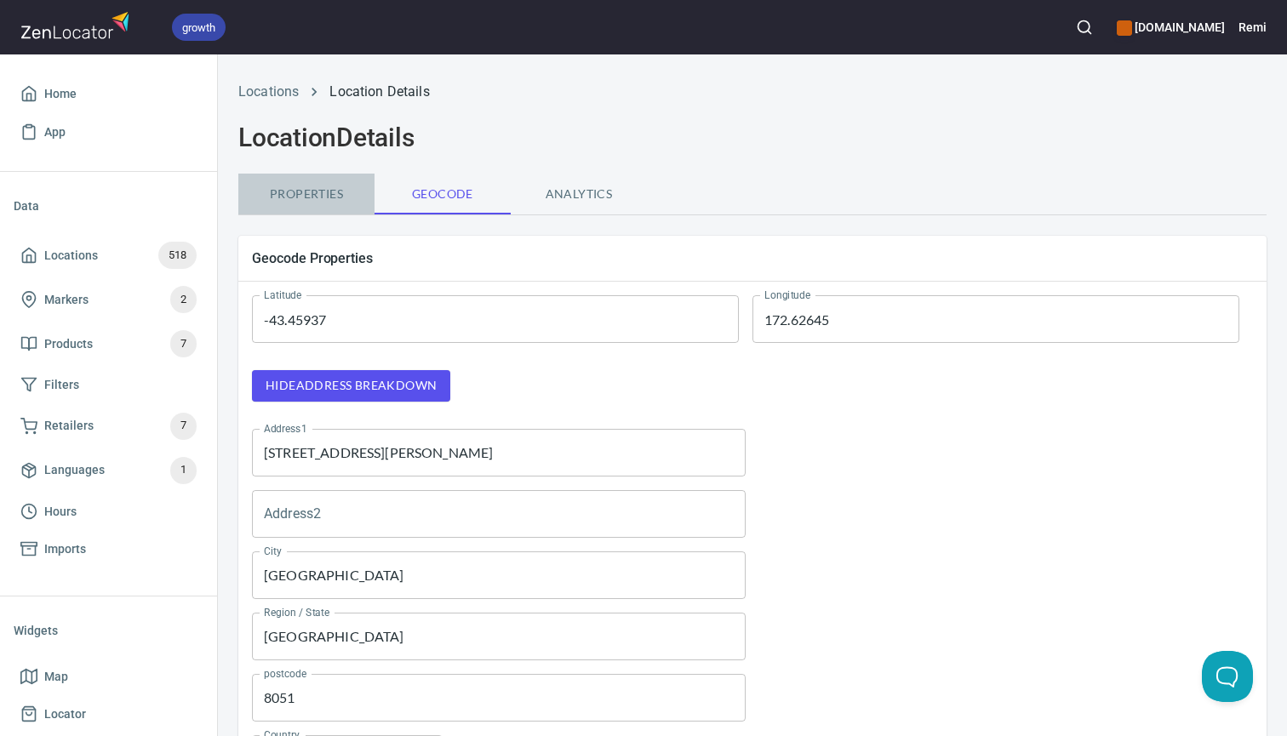
click at [323, 189] on span "Properties" at bounding box center [307, 194] width 116 height 21
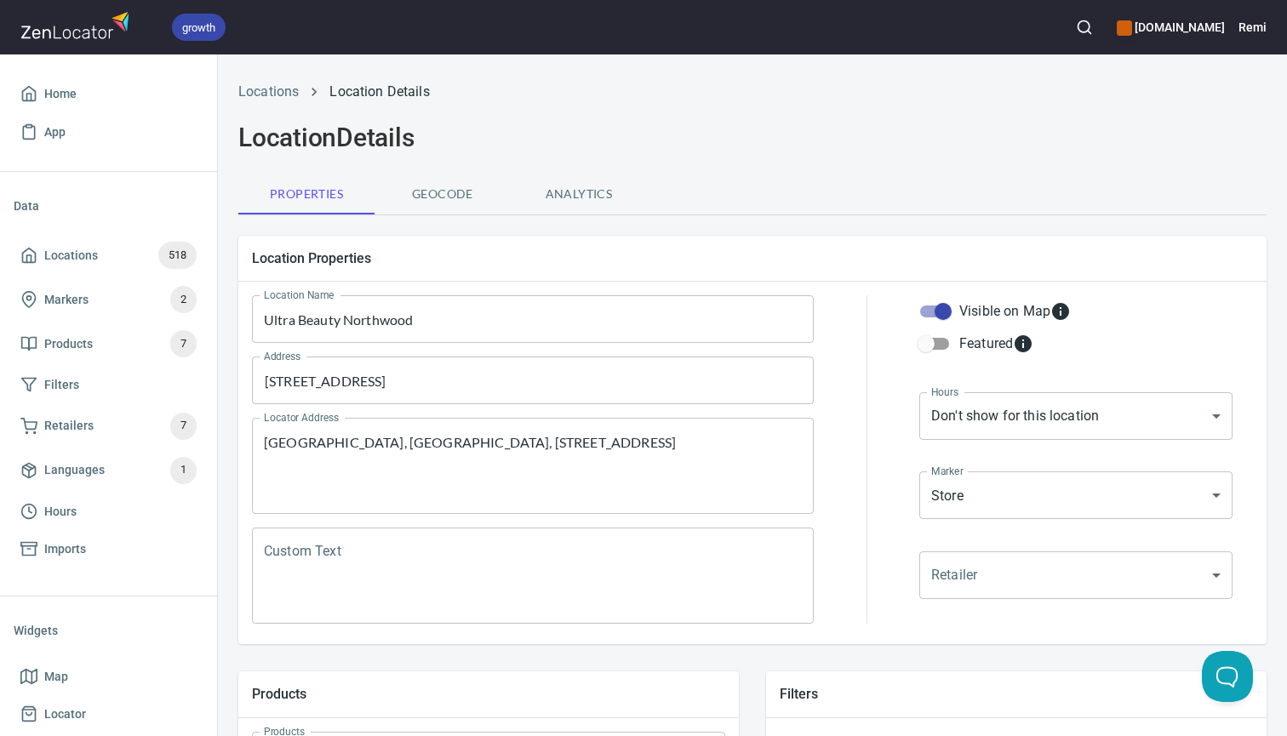
drag, startPoint x: 263, startPoint y: 442, endPoint x: 487, endPoint y: 451, distance: 224.0
click at [487, 452] on div "Chemist Warehouse, Northwood Supa Centre, 1 Radcliffe Road, Belfast, Christchur…" at bounding box center [533, 466] width 562 height 96
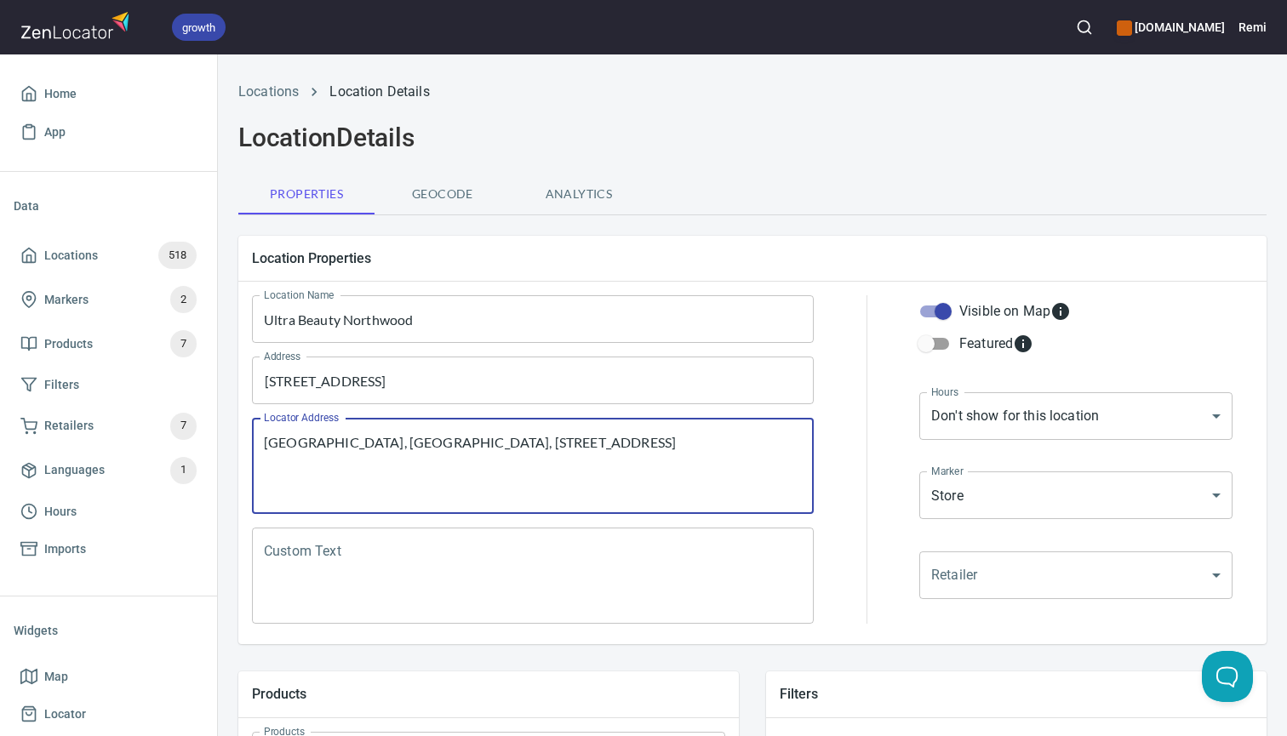
click at [340, 446] on textarea "[GEOGRAPHIC_DATA], [GEOGRAPHIC_DATA], [STREET_ADDRESS]" at bounding box center [533, 466] width 538 height 65
drag, startPoint x: 264, startPoint y: 443, endPoint x: 548, endPoint y: 448, distance: 284.3
click at [548, 448] on textarea "[GEOGRAPHIC_DATA], [GEOGRAPHIC_DATA], [STREET_ADDRESS]" at bounding box center [533, 466] width 538 height 65
click at [435, 195] on span "Geocode" at bounding box center [443, 194] width 116 height 21
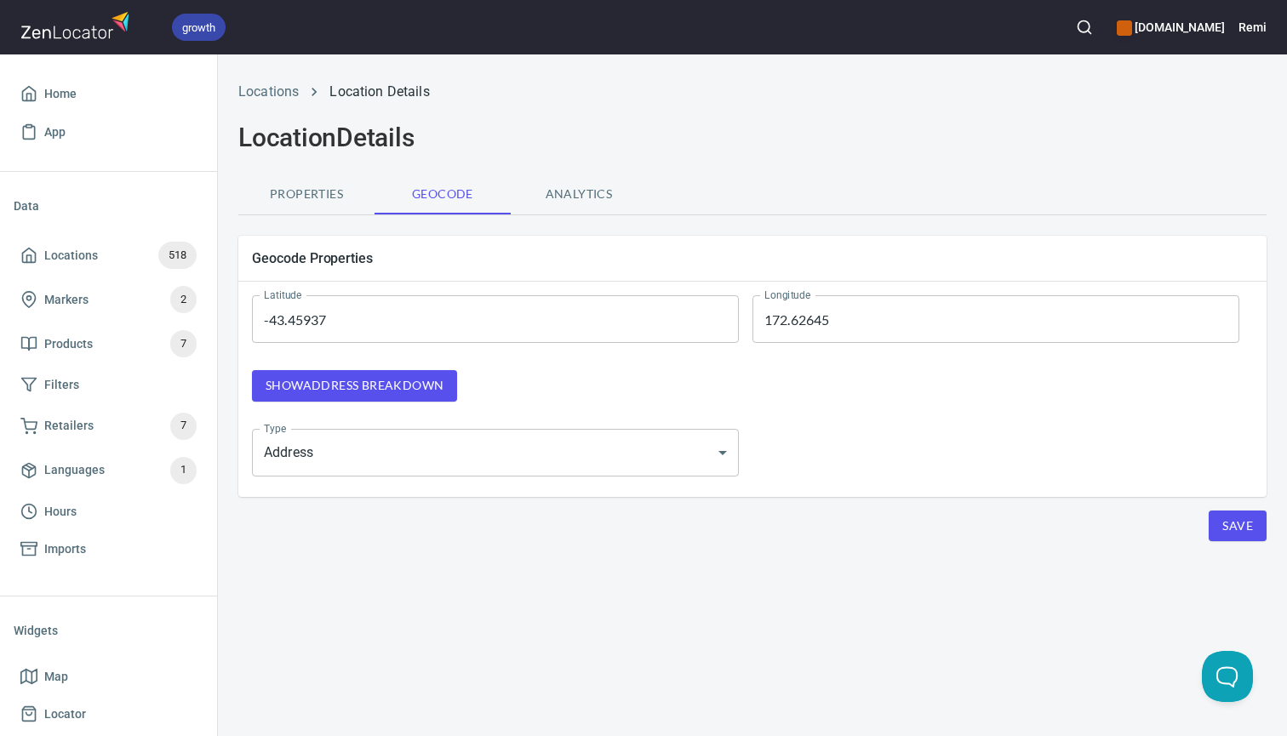
click at [314, 388] on span "Show address breakdown" at bounding box center [355, 385] width 178 height 21
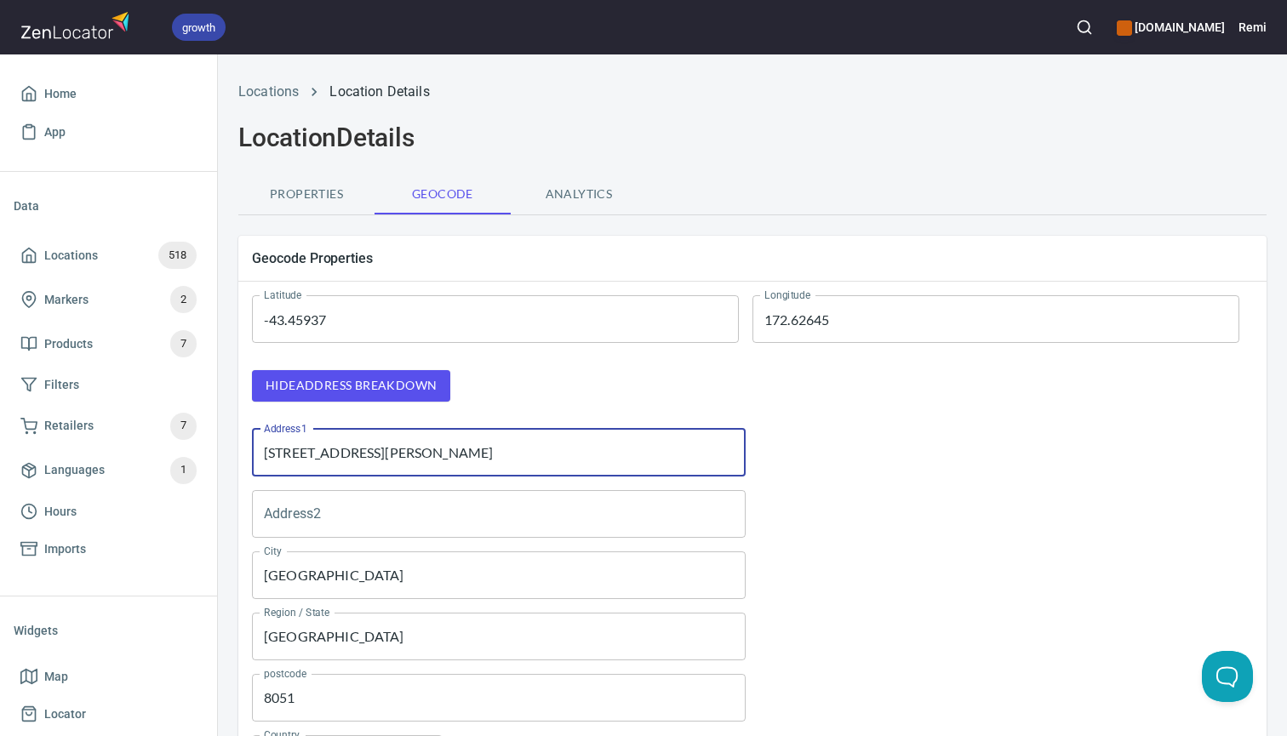
paste input "Chemist Warehouse, Northwood Supa Centre,"
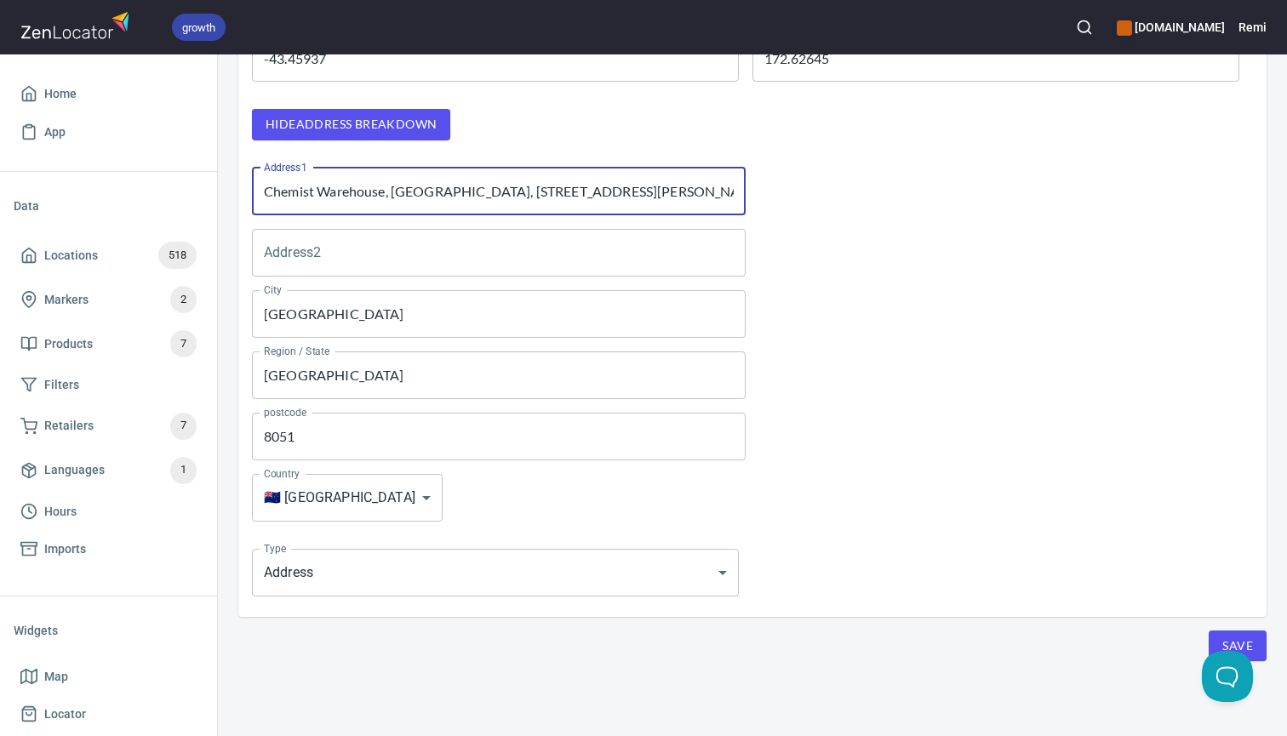
scroll to position [260, 0]
type input "Chemist Warehouse, Northwood Supa Centre, 1 Radcliffe Rd"
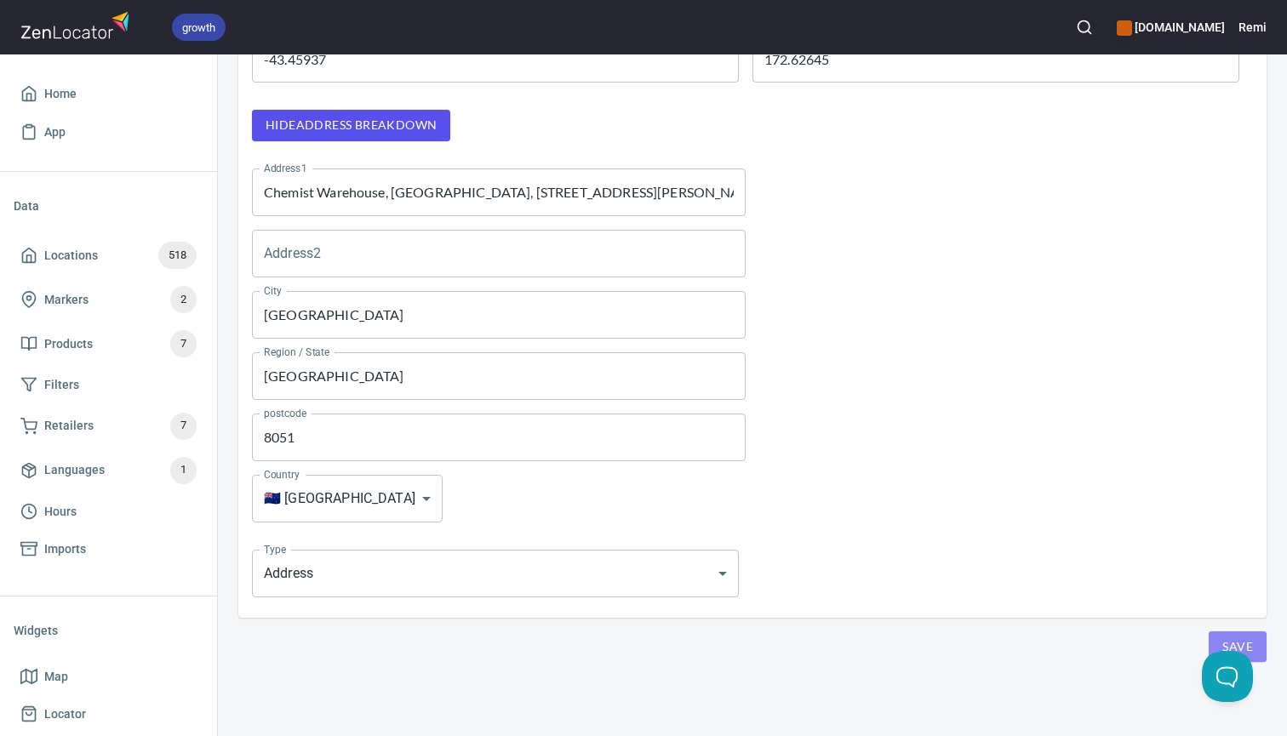
click at [1261, 643] on button "Save" at bounding box center [1237, 646] width 58 height 31
